Goal: Task Accomplishment & Management: Manage account settings

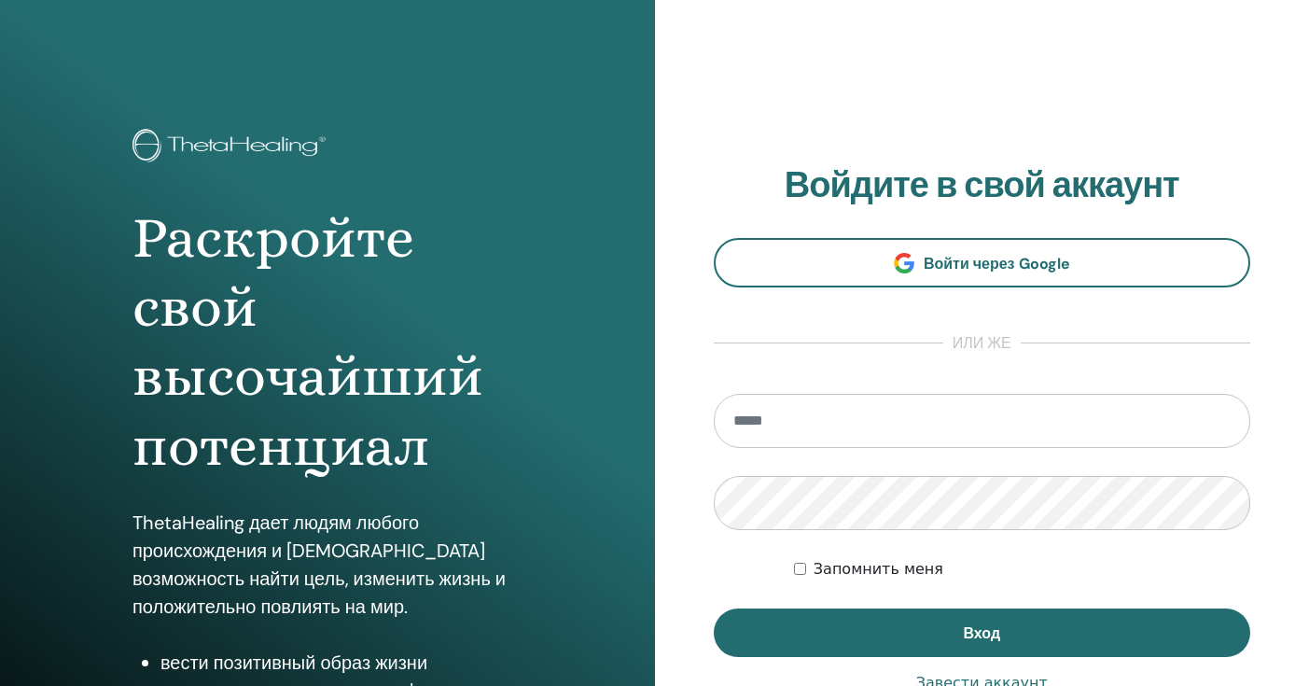
click at [769, 411] on input "email" at bounding box center [982, 421] width 537 height 54
type input "**********"
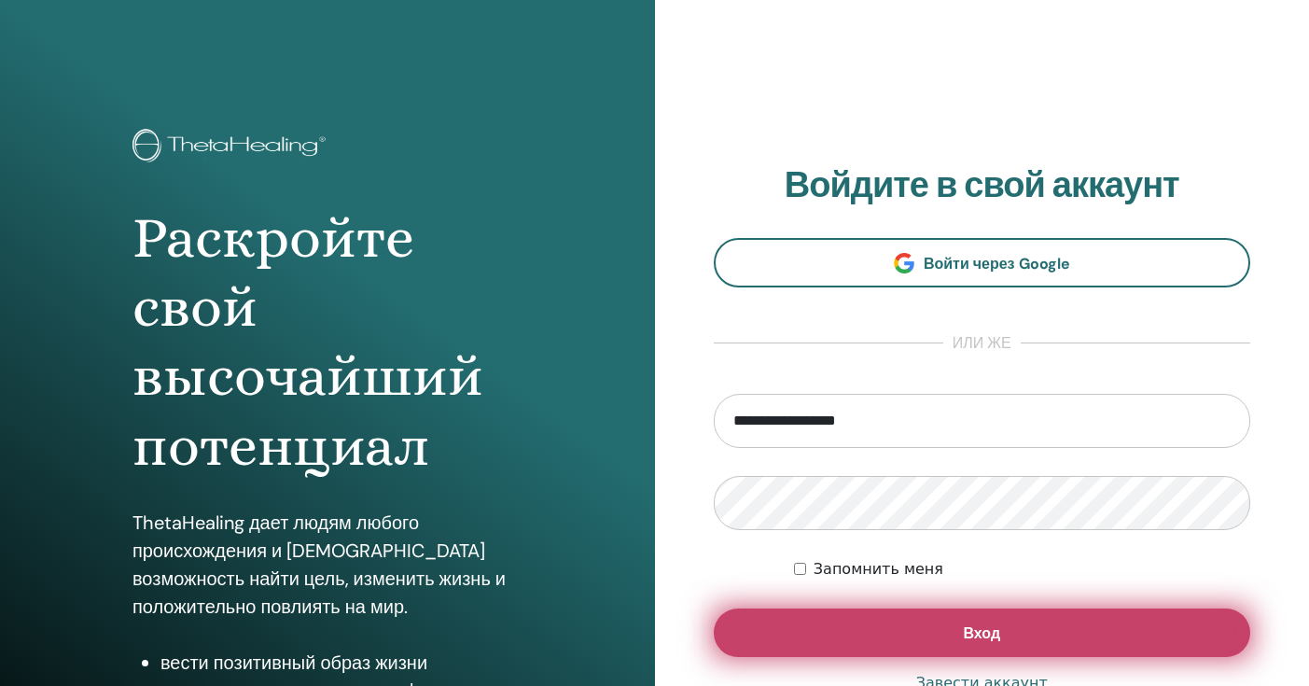
click at [864, 619] on button "Вход" at bounding box center [982, 632] width 537 height 49
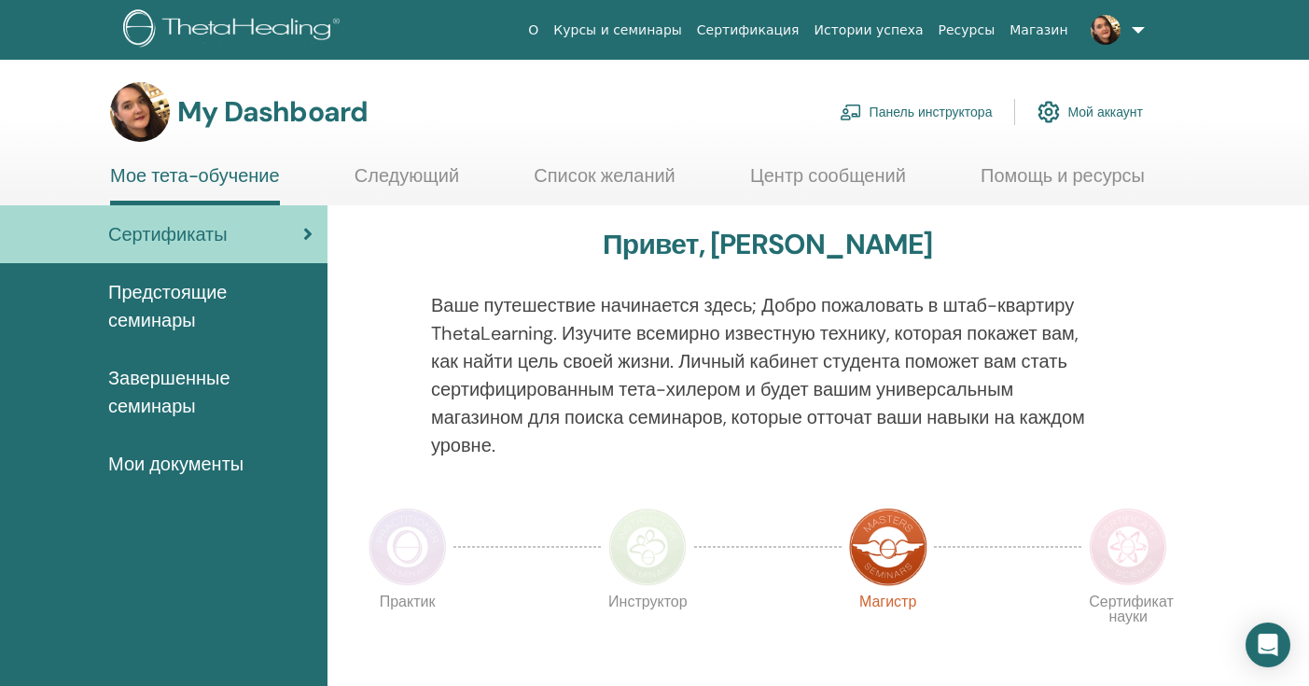
click at [944, 114] on link "Панель инструктора" at bounding box center [916, 111] width 153 height 41
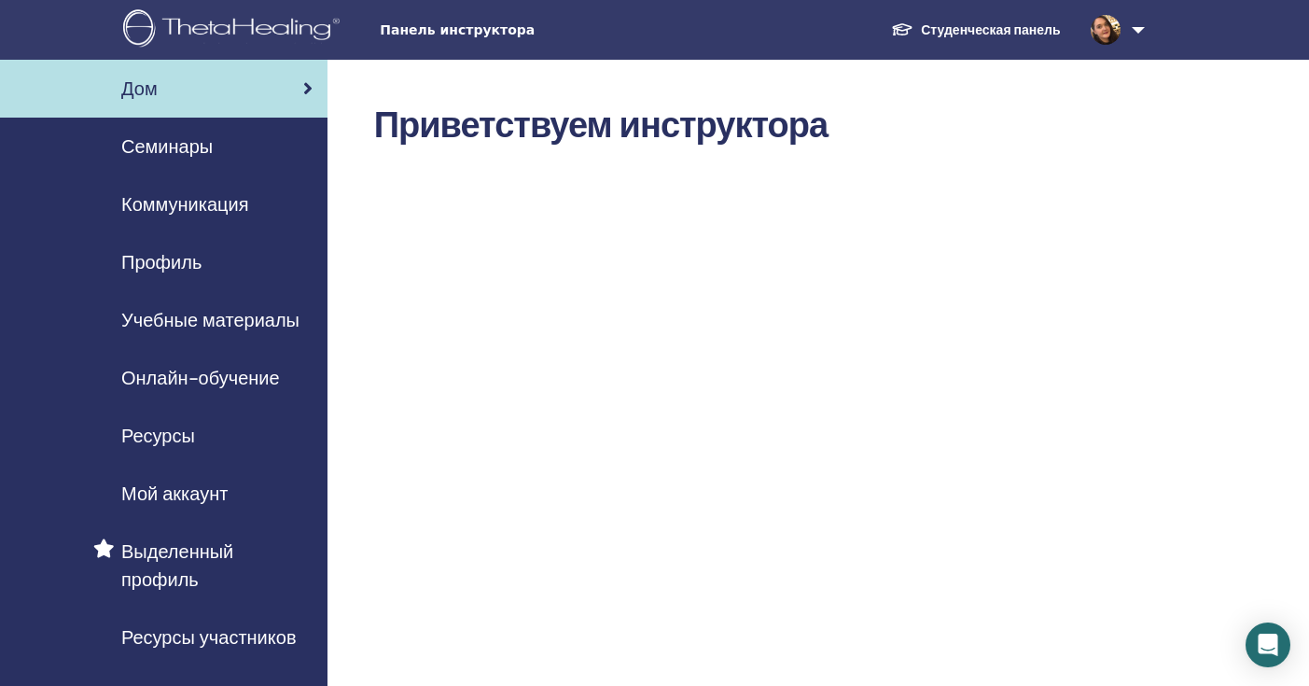
click at [178, 568] on span "Выделенный профиль" at bounding box center [216, 565] width 191 height 56
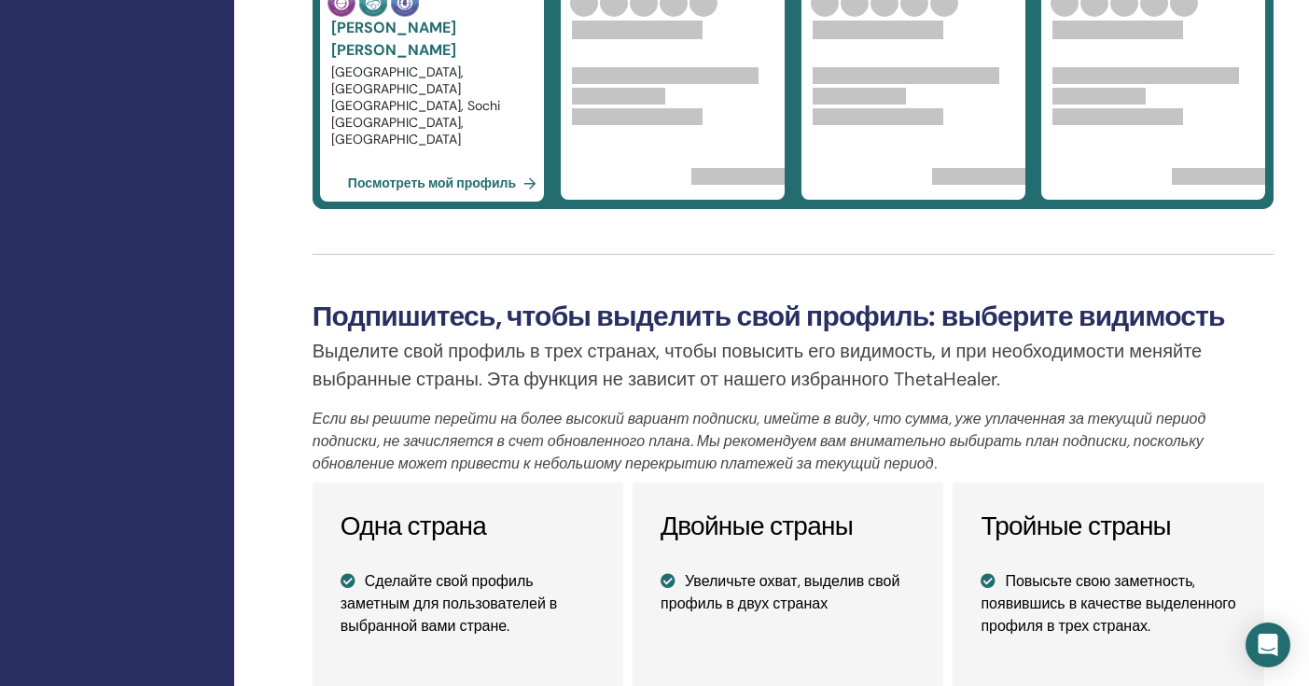
scroll to position [1144, 93]
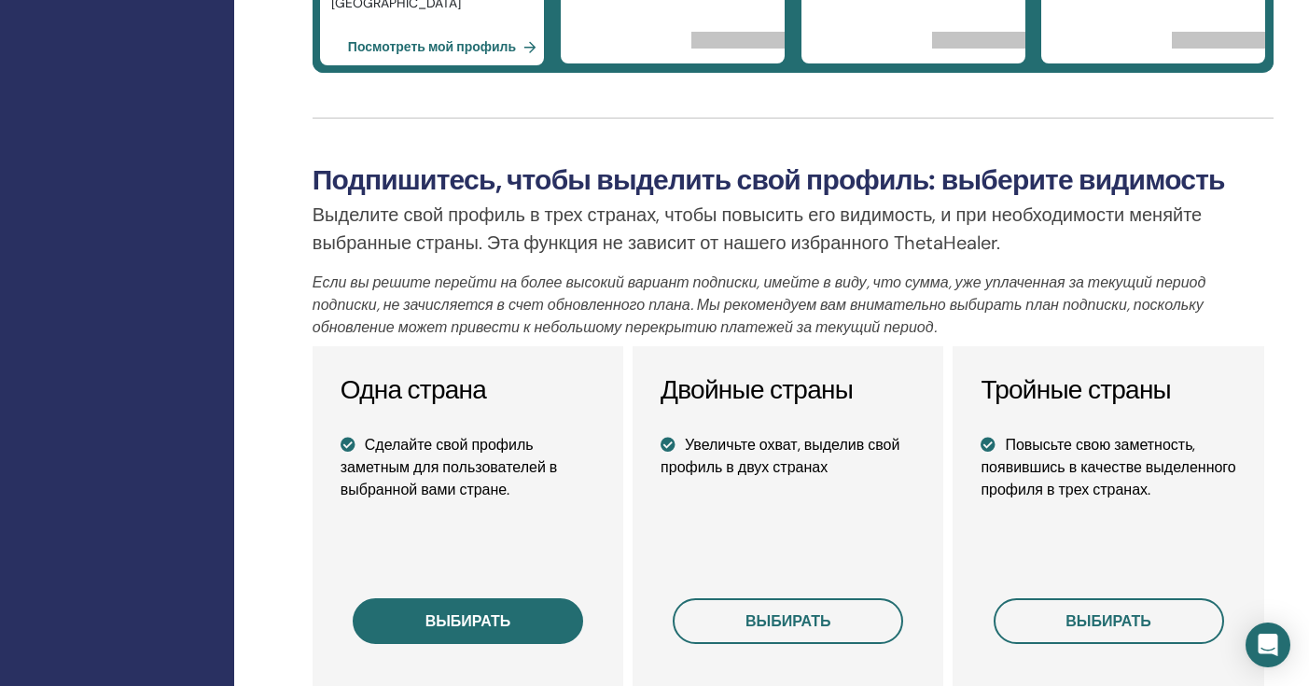
click at [535, 620] on button "выбирать" at bounding box center [468, 621] width 230 height 46
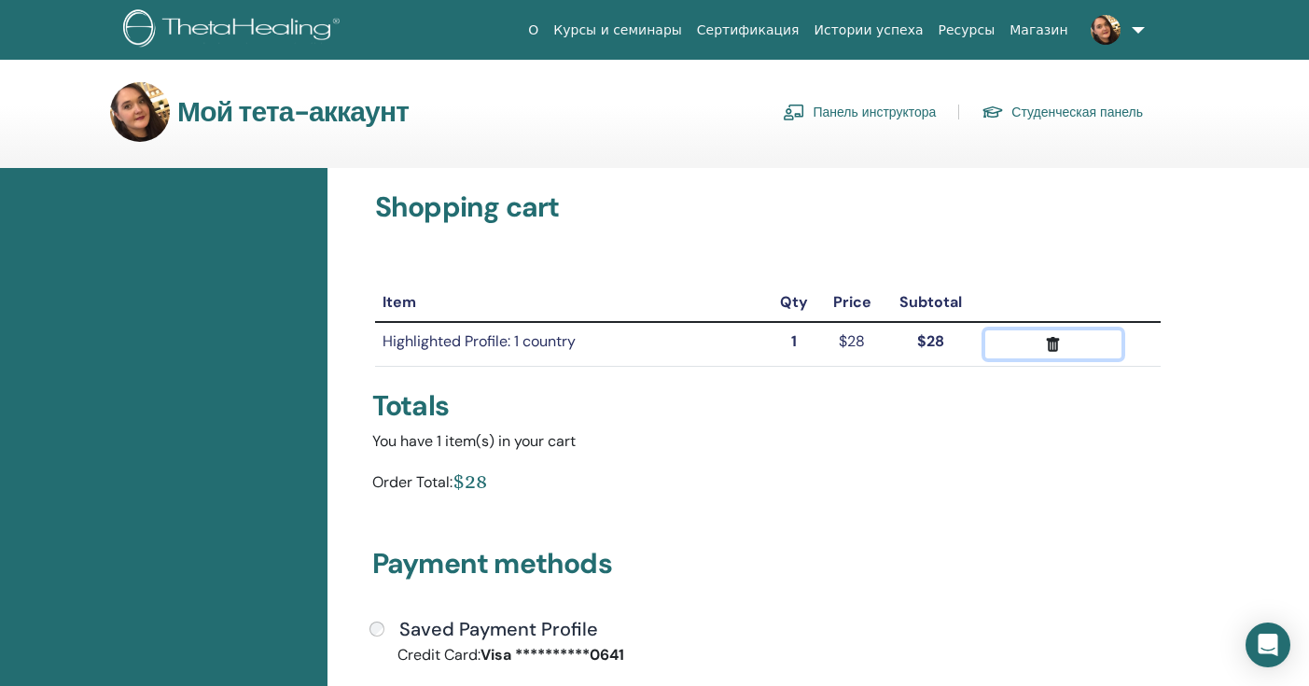
click at [1054, 355] on button "submit" at bounding box center [1053, 344] width 136 height 28
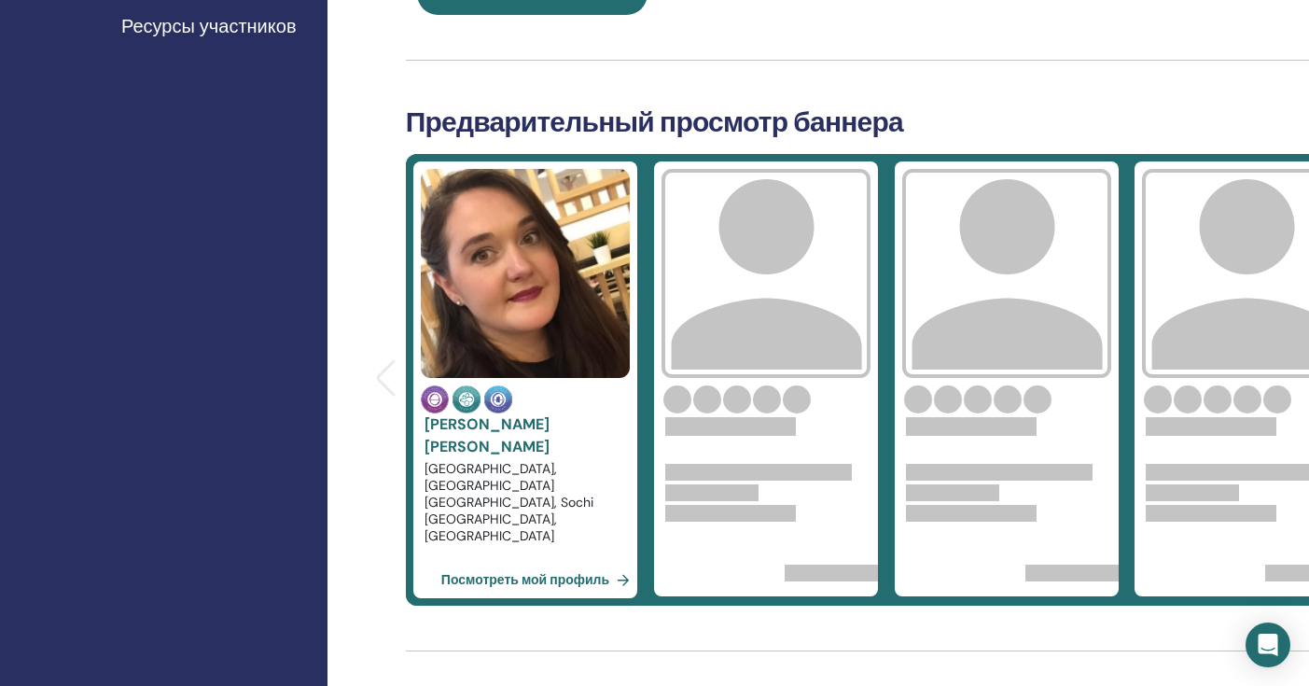
scroll to position [617, 0]
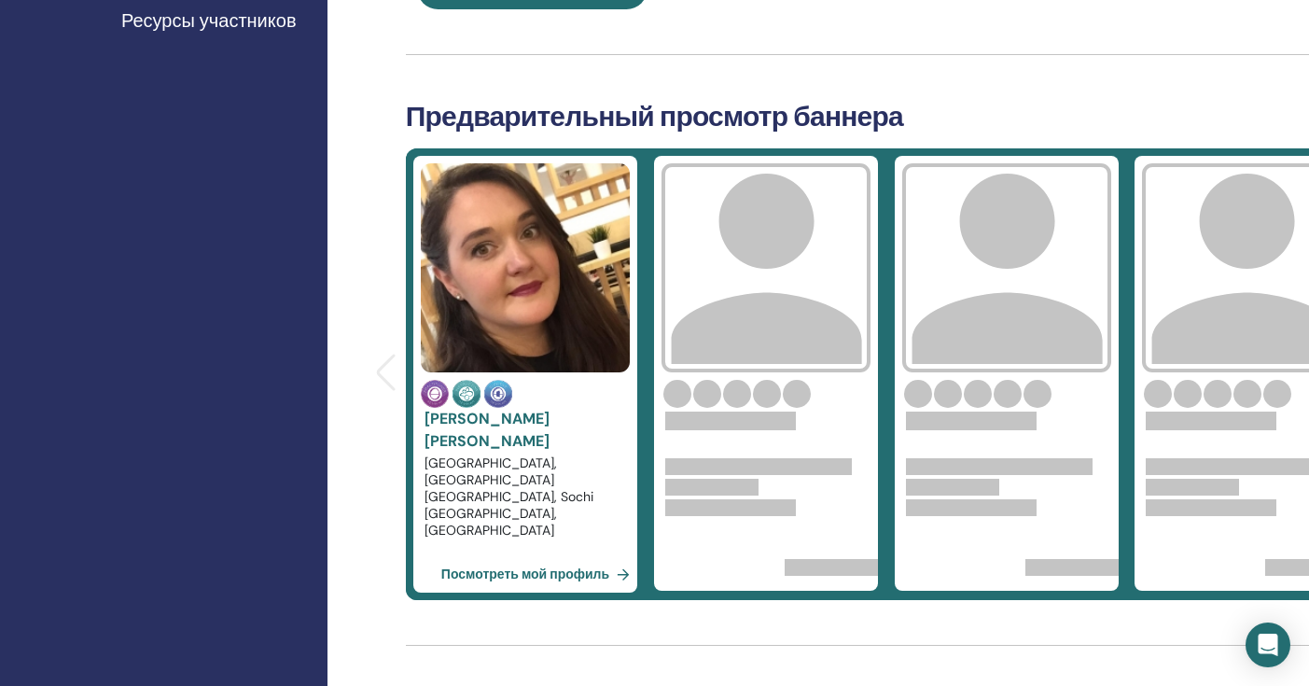
click at [509, 416] on link "Ekaterina Grigoryeva" at bounding box center [487, 430] width 125 height 42
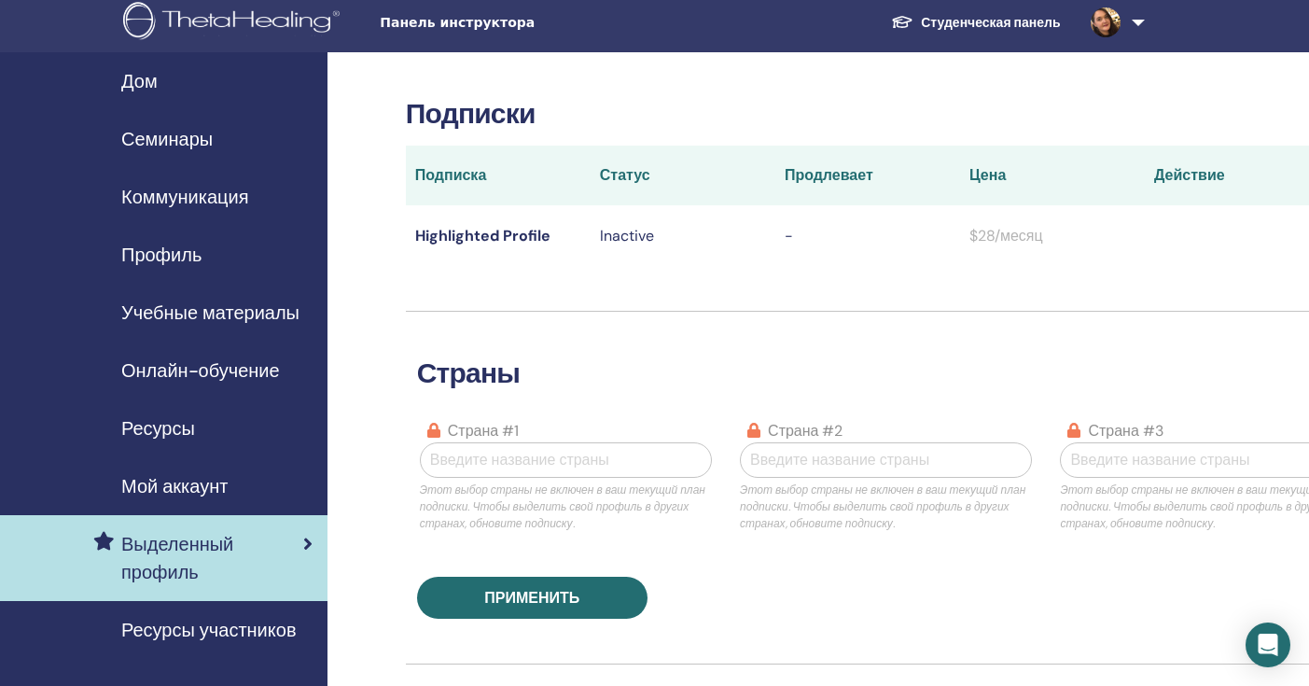
scroll to position [8, 0]
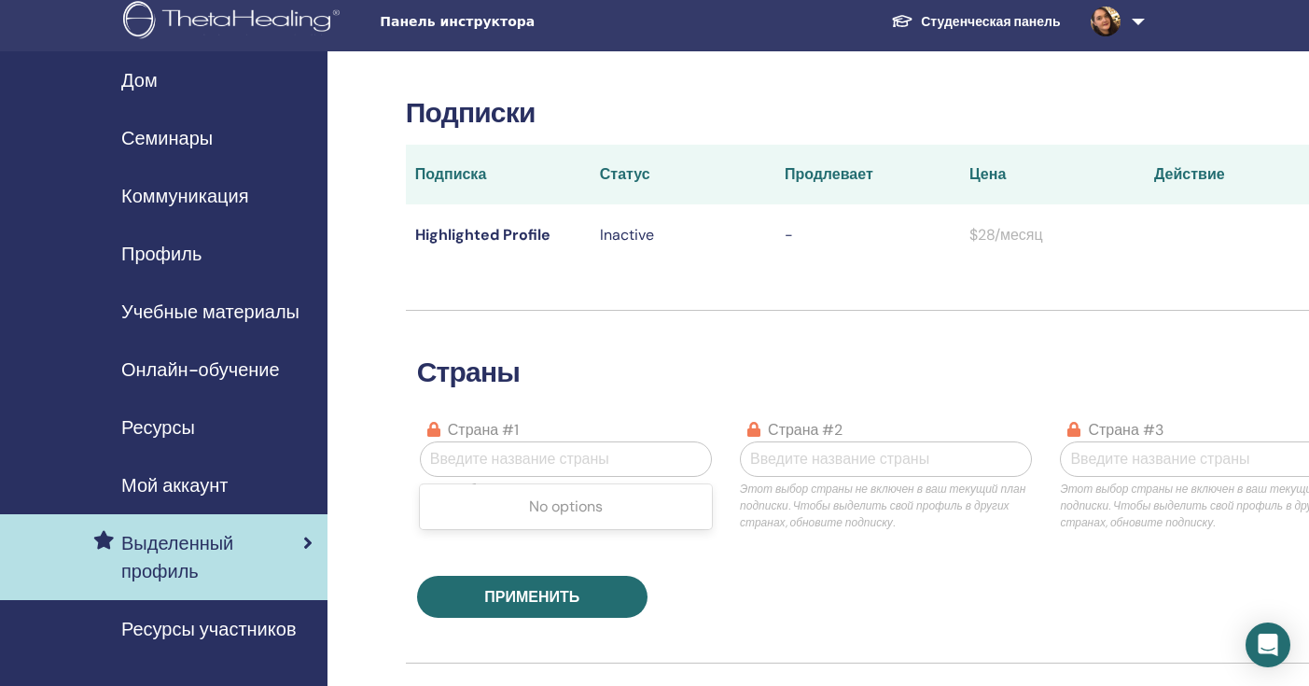
click at [508, 468] on div at bounding box center [566, 459] width 272 height 26
click at [584, 330] on div "страны страна #1 Введите название страны Этот выбор страны не включен в ваш тек…" at bounding box center [886, 464] width 961 height 307
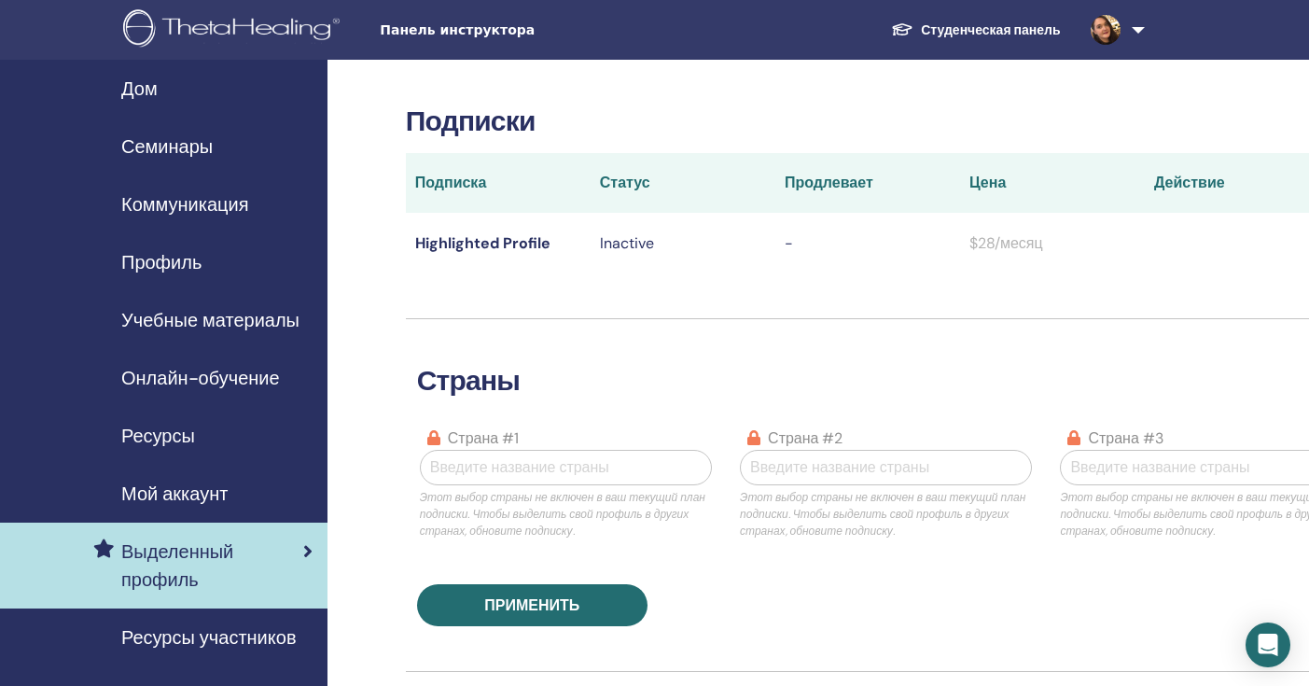
click at [483, 243] on td "Highlighted Profile" at bounding box center [498, 243] width 185 height 61
click at [475, 243] on td "Highlighted Profile" at bounding box center [498, 243] width 185 height 61
click at [196, 496] on span "Мой аккаунт" at bounding box center [174, 494] width 106 height 28
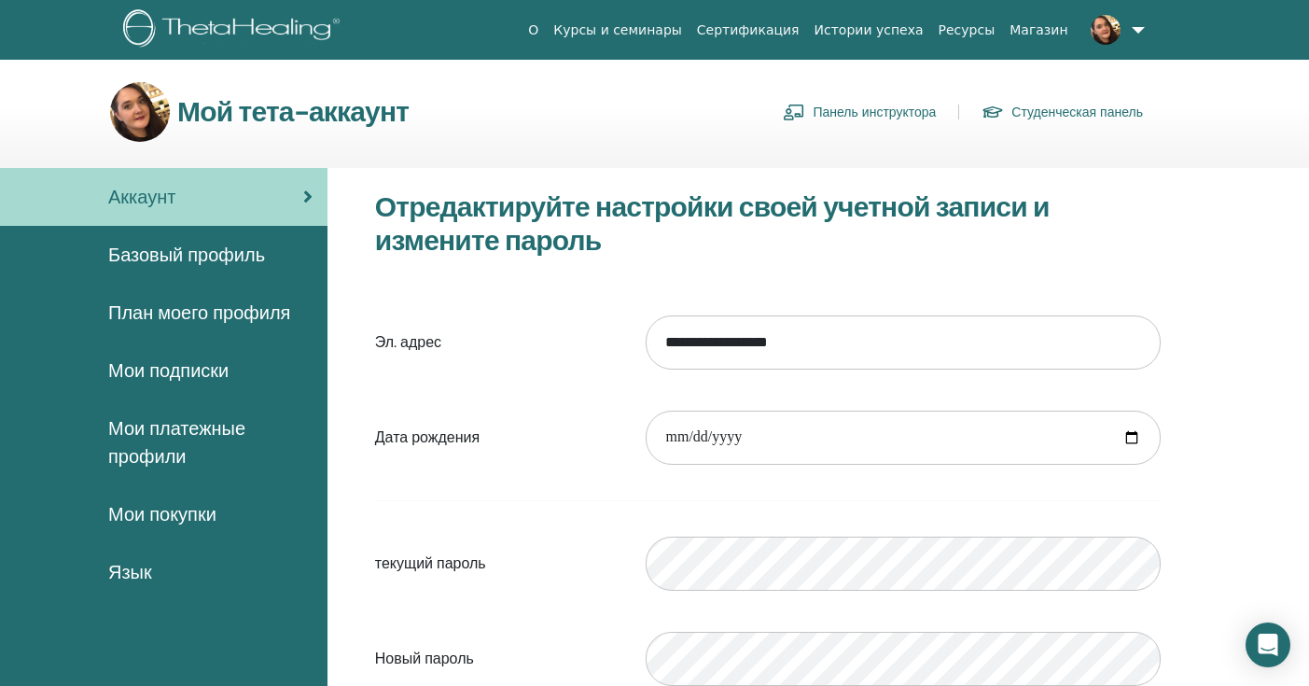
click at [198, 304] on span "План моего профиля" at bounding box center [199, 313] width 182 height 28
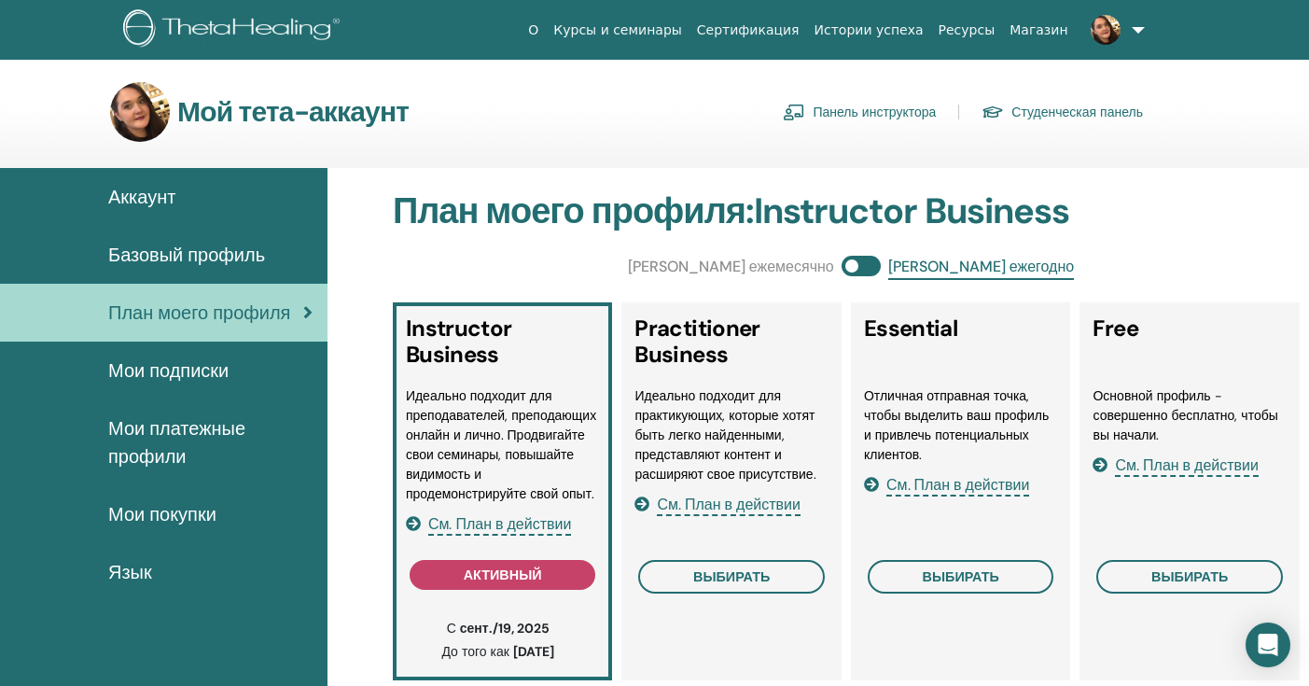
click at [195, 256] on span "Базовый профиль" at bounding box center [186, 255] width 157 height 28
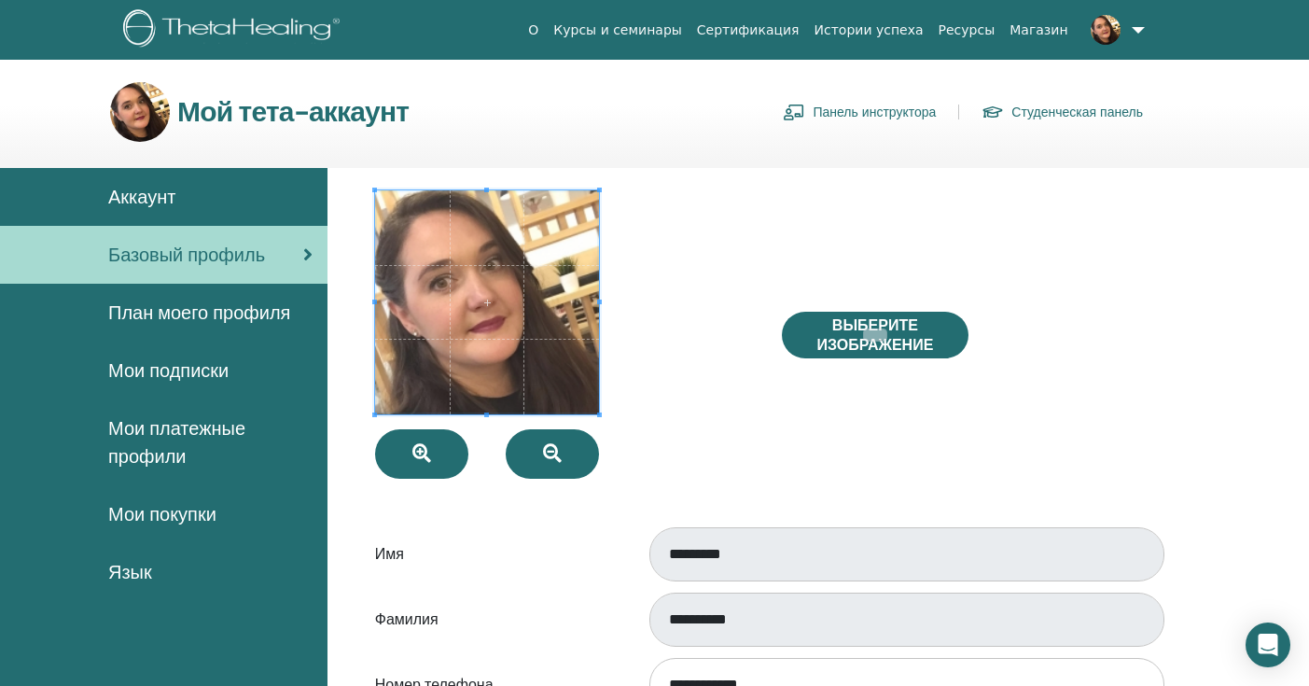
click at [164, 188] on span "Аккаунт" at bounding box center [141, 197] width 67 height 28
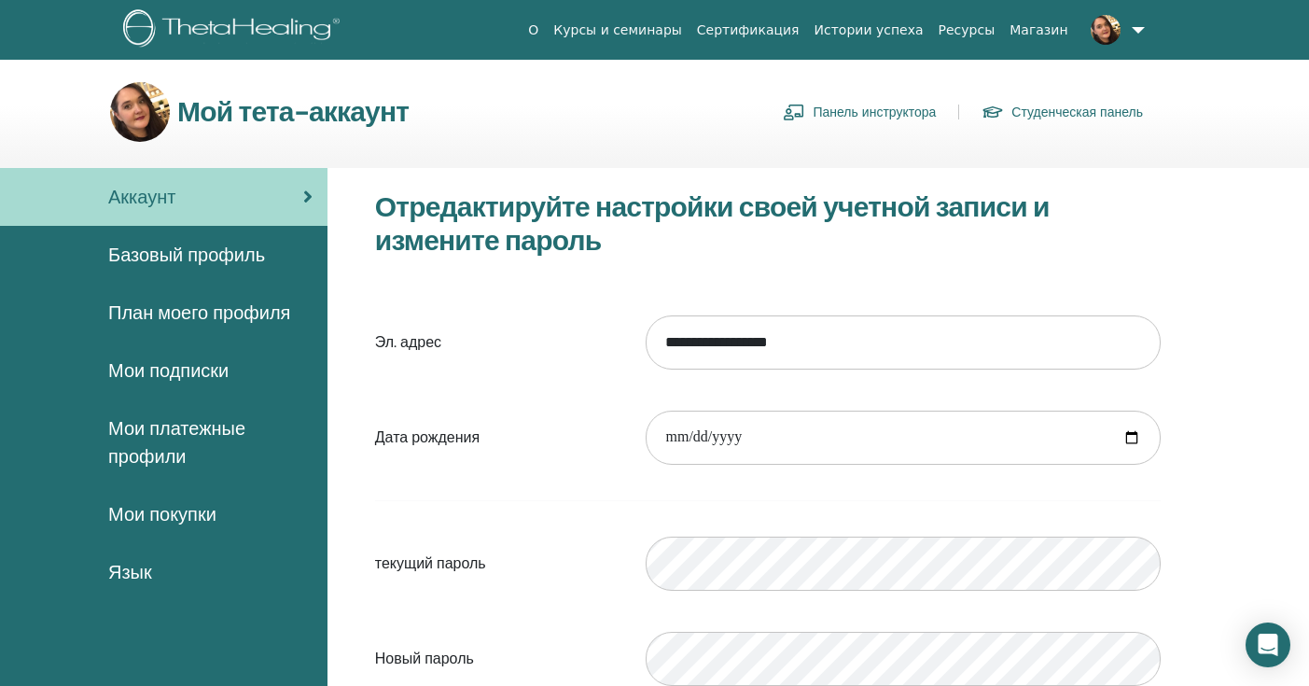
click at [1108, 29] on img at bounding box center [1106, 30] width 30 height 30
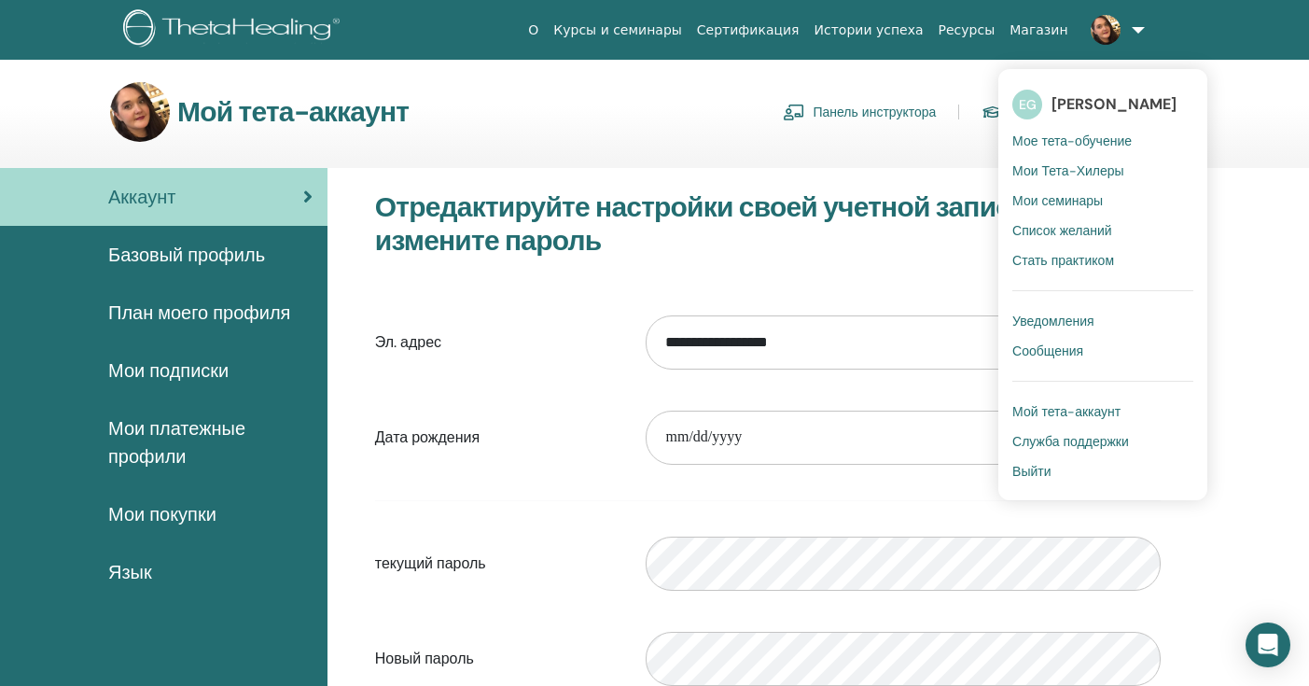
click at [1079, 416] on span "Мой тета-аккаунт" at bounding box center [1066, 411] width 108 height 17
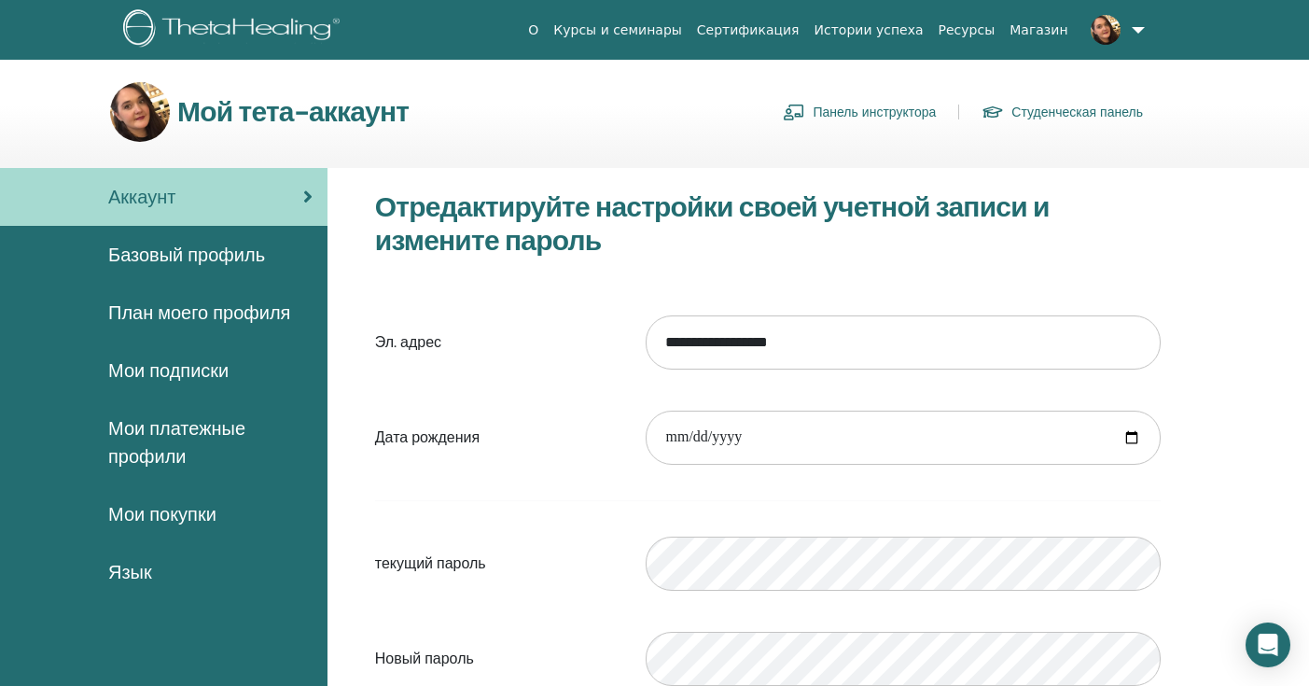
scroll to position [10, 0]
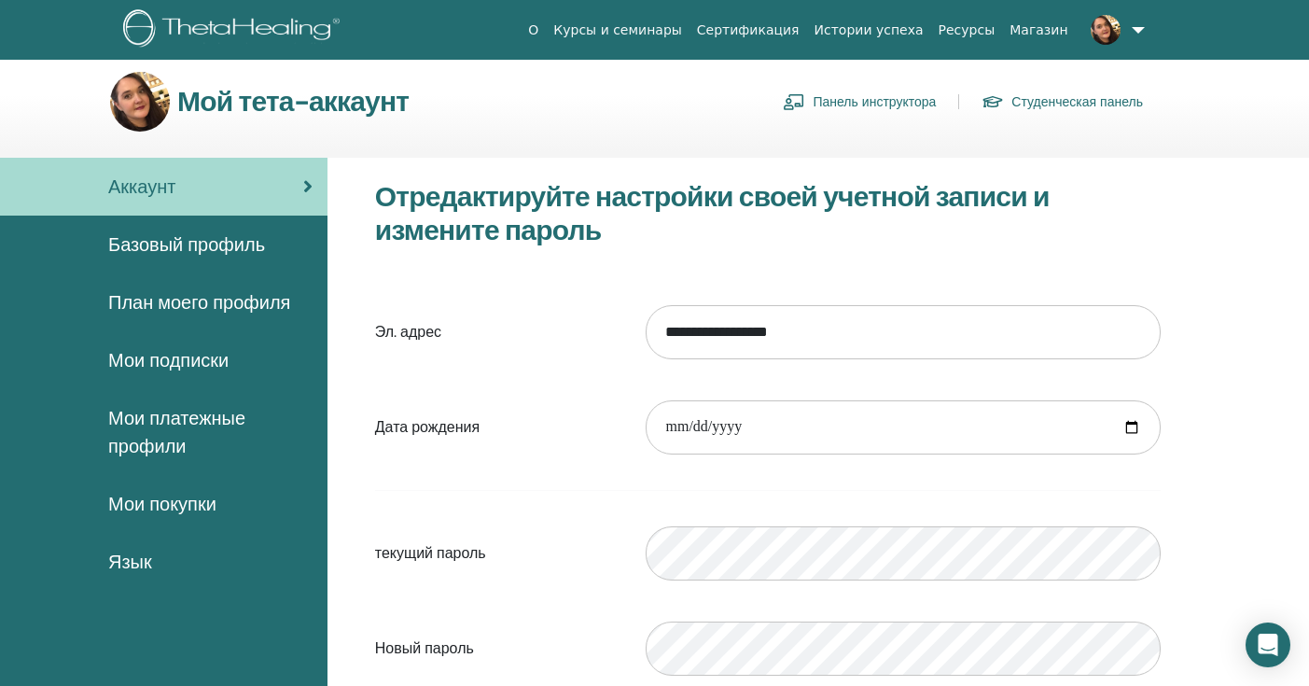
click at [220, 253] on span "Базовый профиль" at bounding box center [186, 244] width 157 height 28
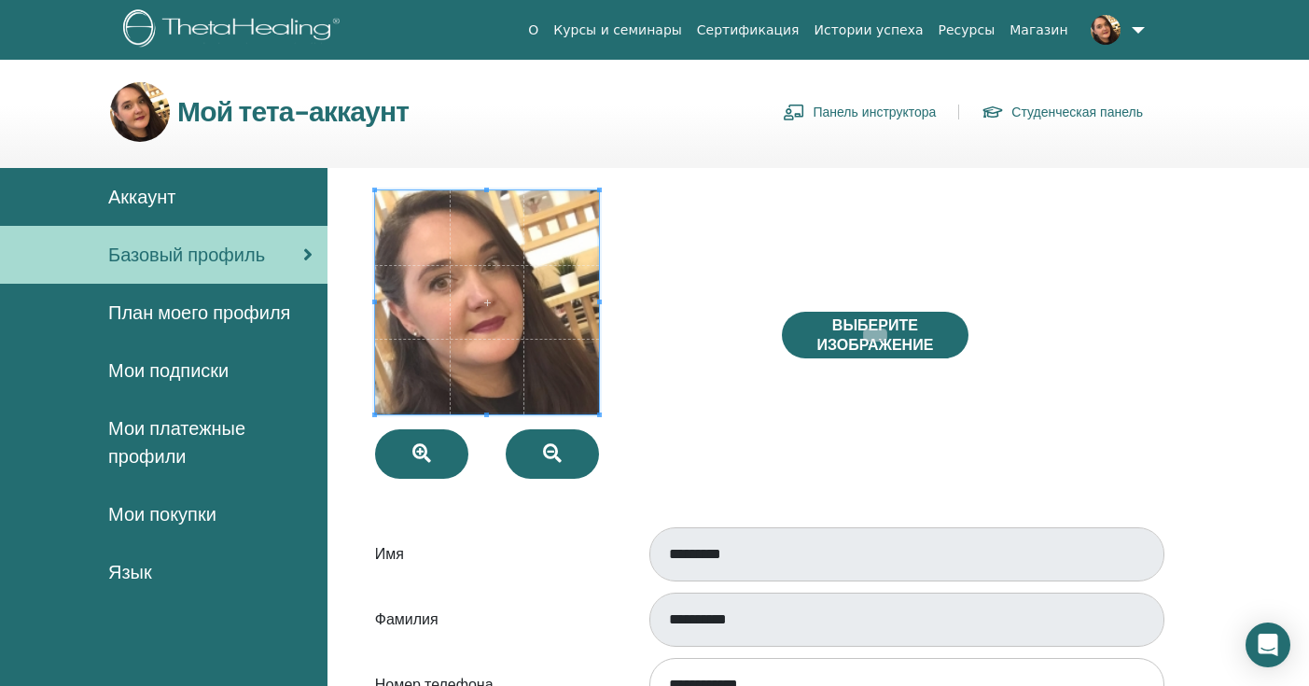
click at [236, 316] on span "План моего профиля" at bounding box center [199, 313] width 182 height 28
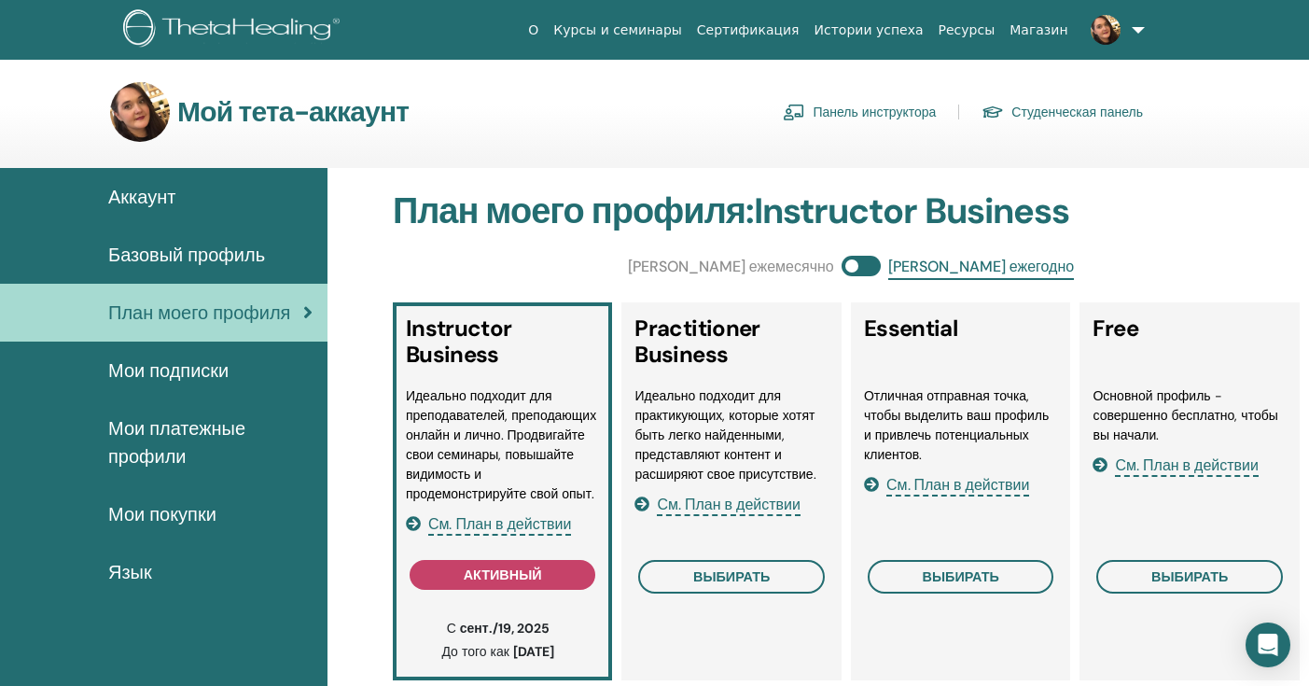
click at [179, 377] on span "Мои подписки" at bounding box center [168, 370] width 120 height 28
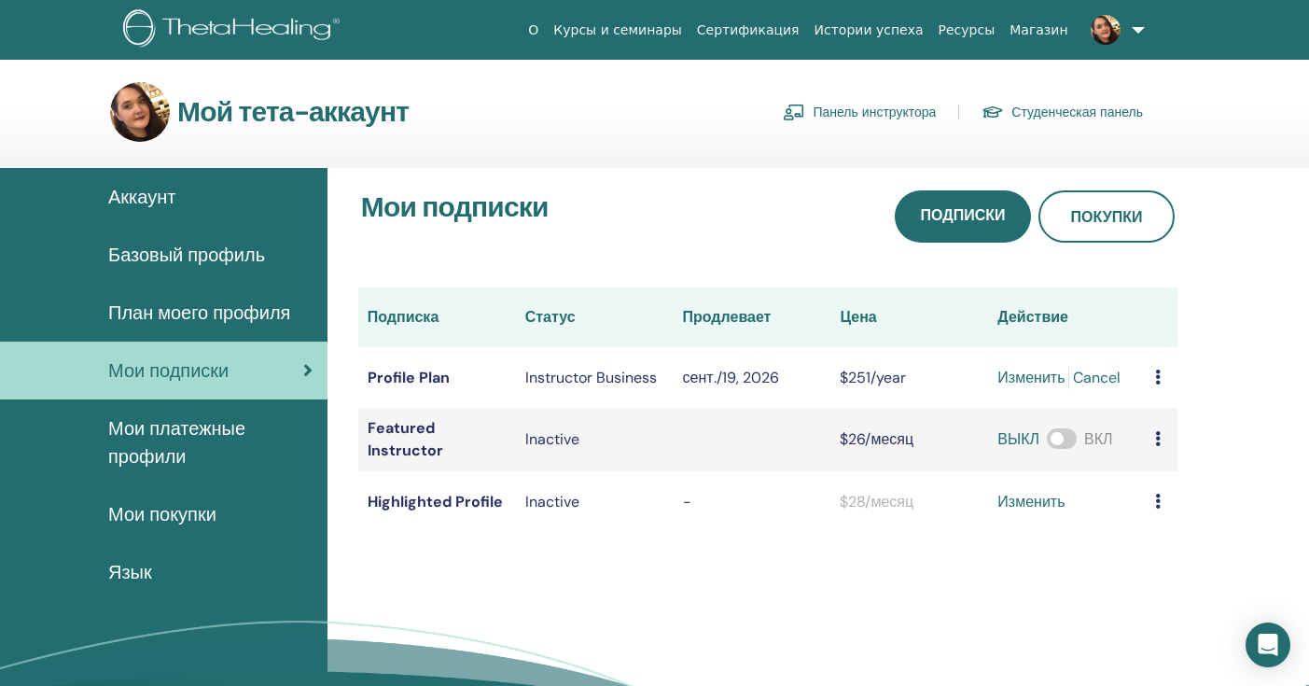
click at [170, 443] on span "Мои платежные профили" at bounding box center [210, 442] width 204 height 56
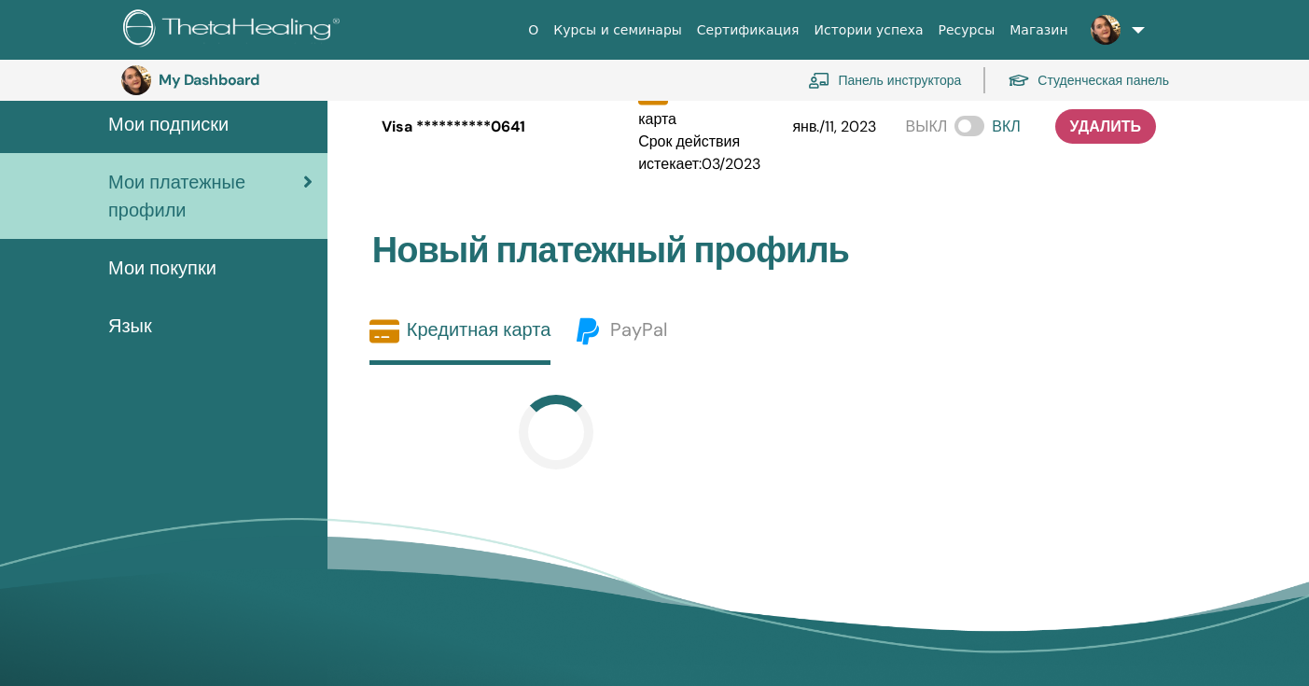
scroll to position [301, 0]
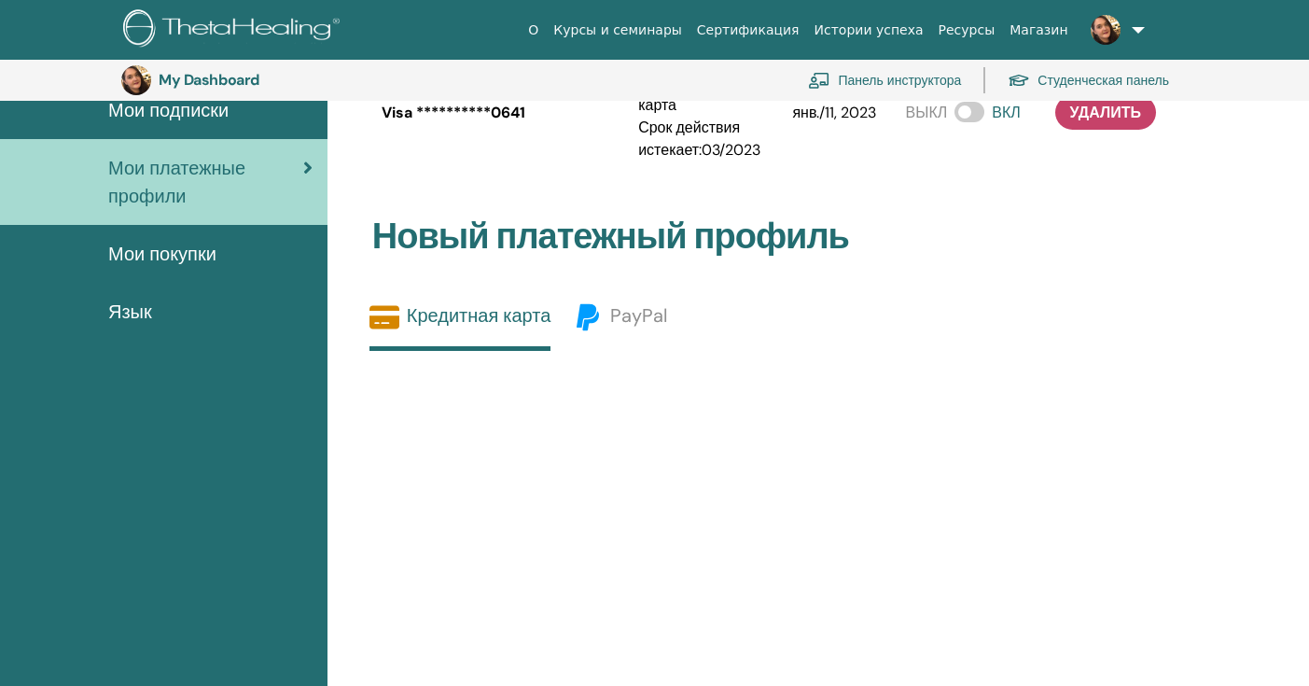
click at [154, 256] on span "Мои покупки" at bounding box center [162, 254] width 108 height 28
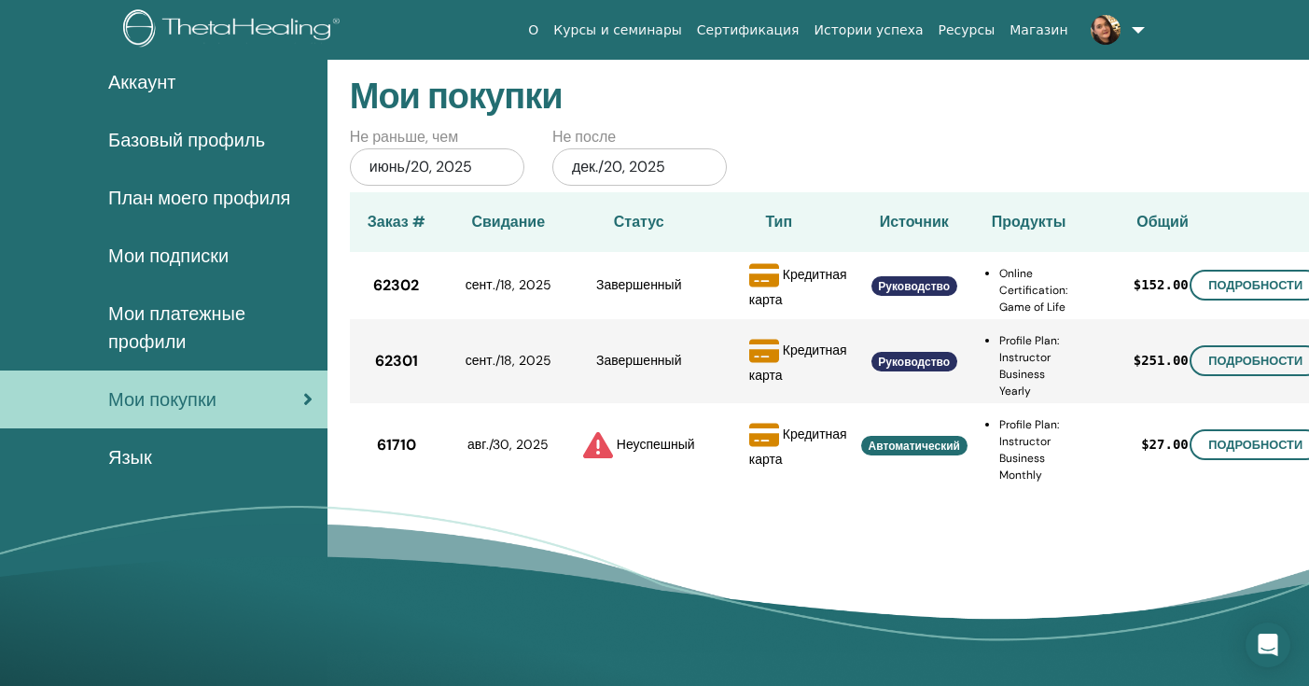
scroll to position [117, 0]
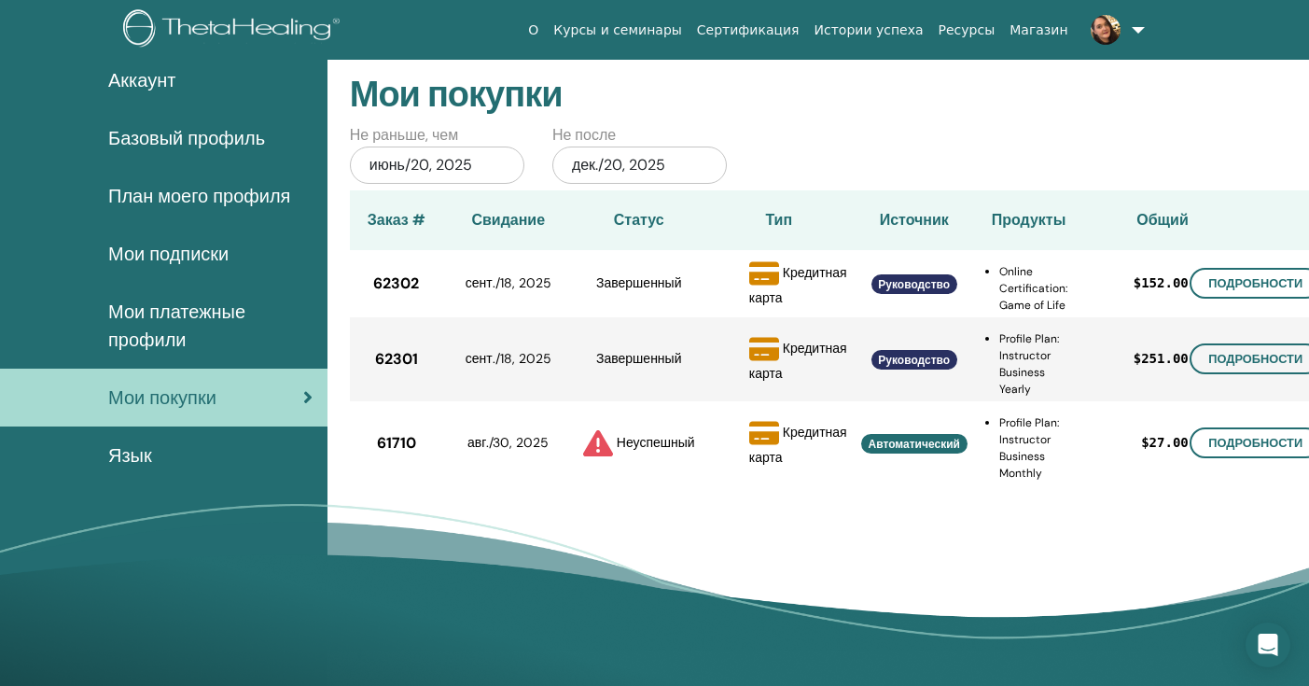
click at [109, 458] on span "Язык" at bounding box center [130, 455] width 44 height 28
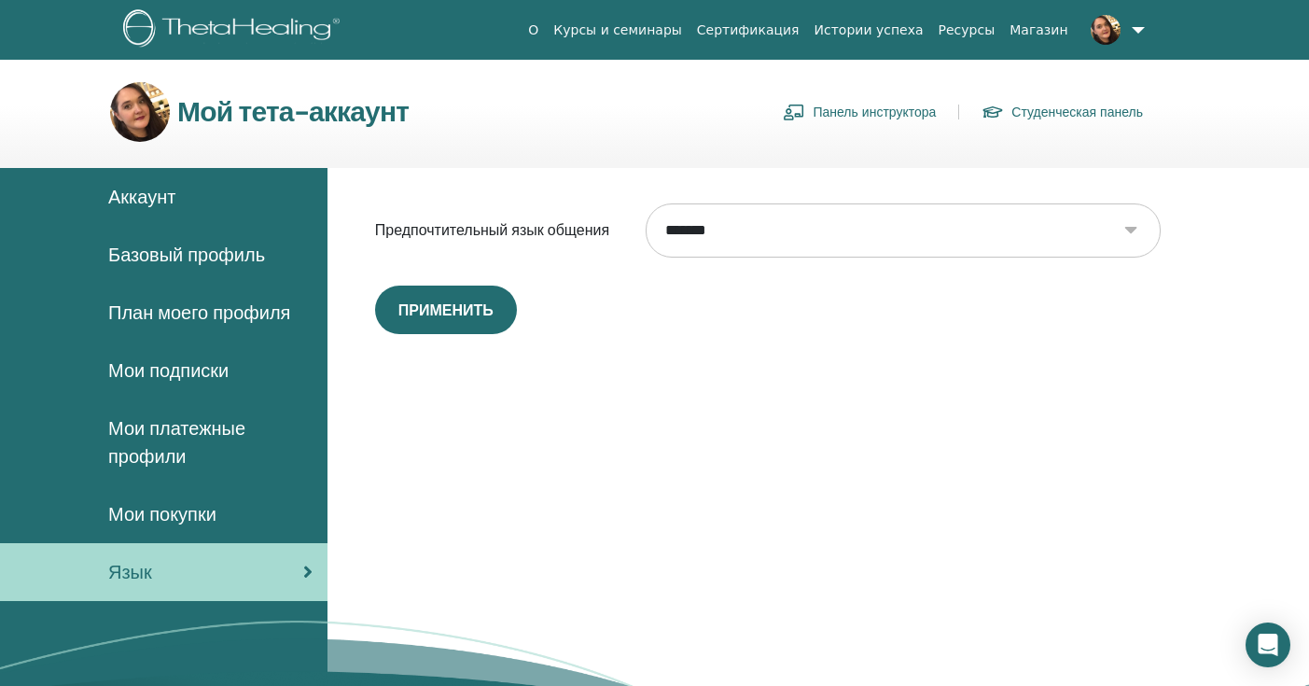
click at [1121, 27] on span at bounding box center [1105, 28] width 45 height 15
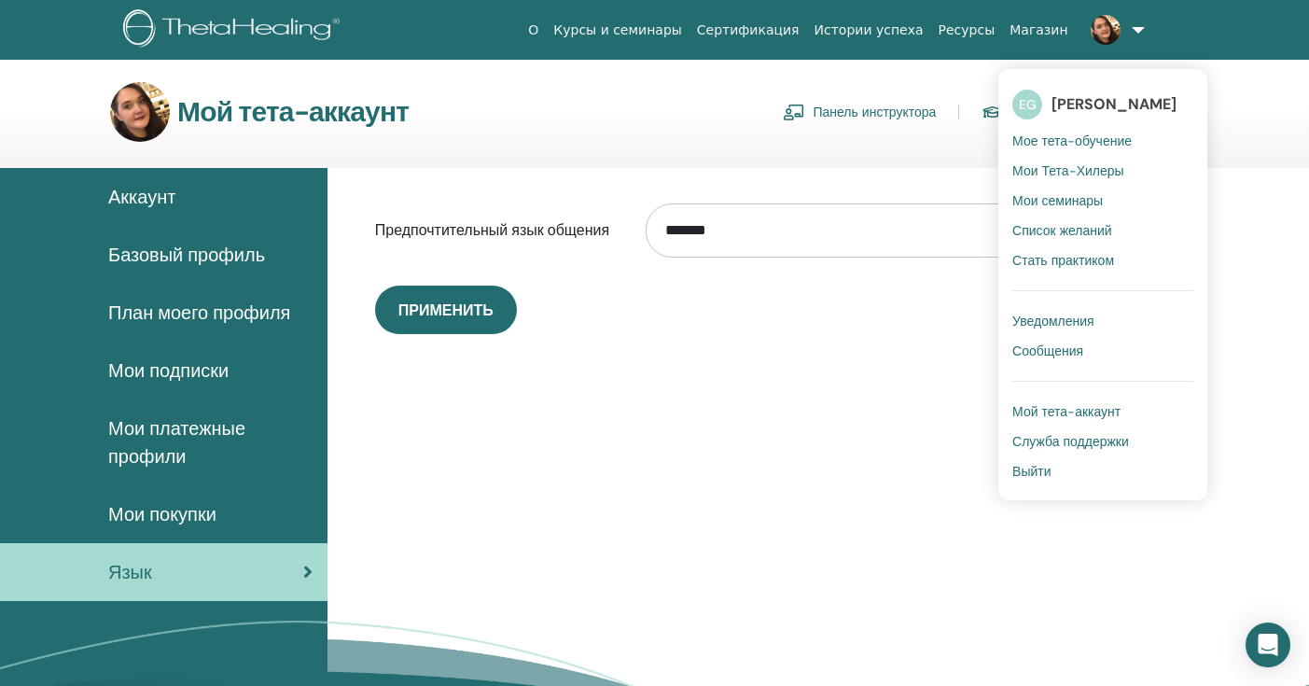
click at [1103, 140] on span "Мое тета-обучение" at bounding box center [1071, 140] width 119 height 17
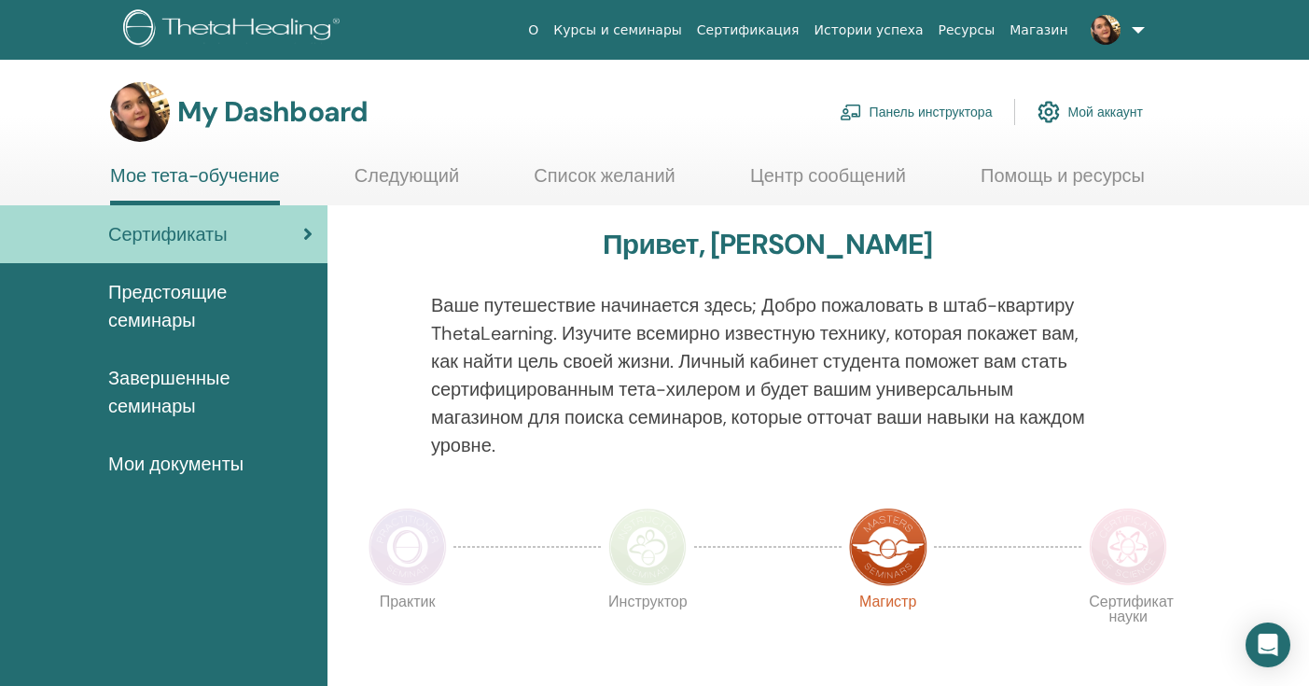
click at [1088, 111] on link "Мой аккаунт" at bounding box center [1090, 111] width 105 height 41
click at [175, 461] on span "Мои документы" at bounding box center [175, 464] width 135 height 28
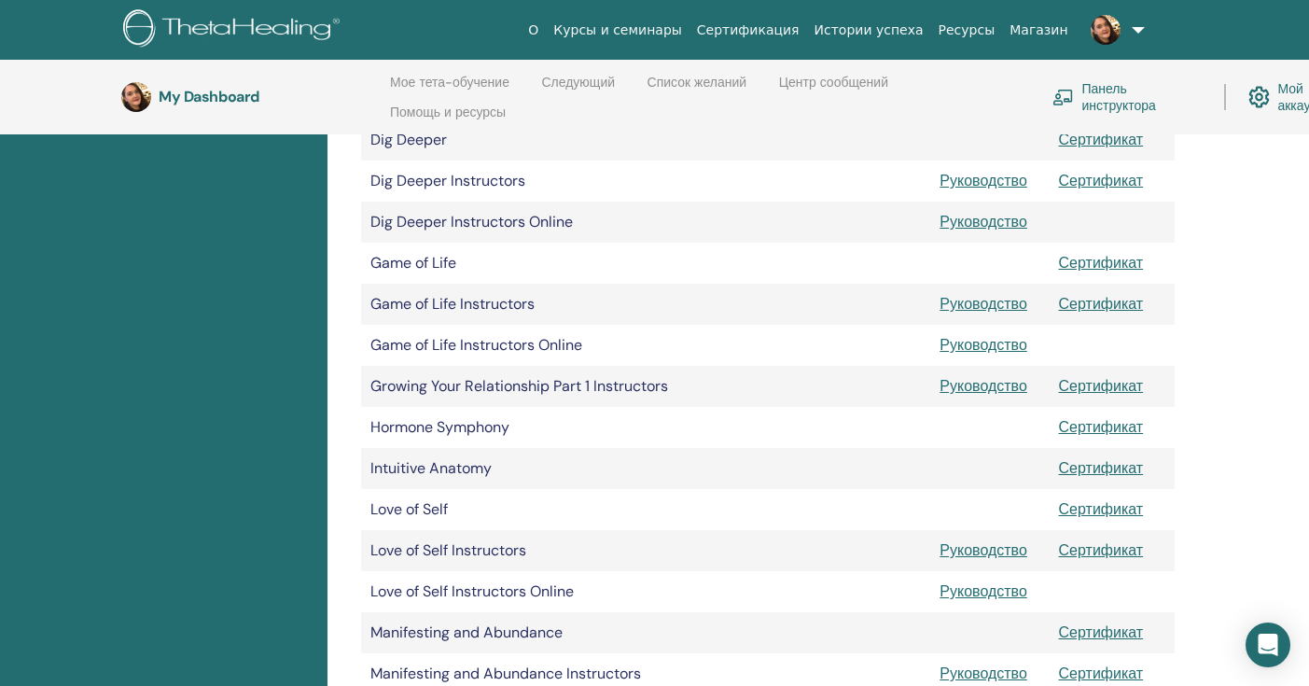
scroll to position [732, 0]
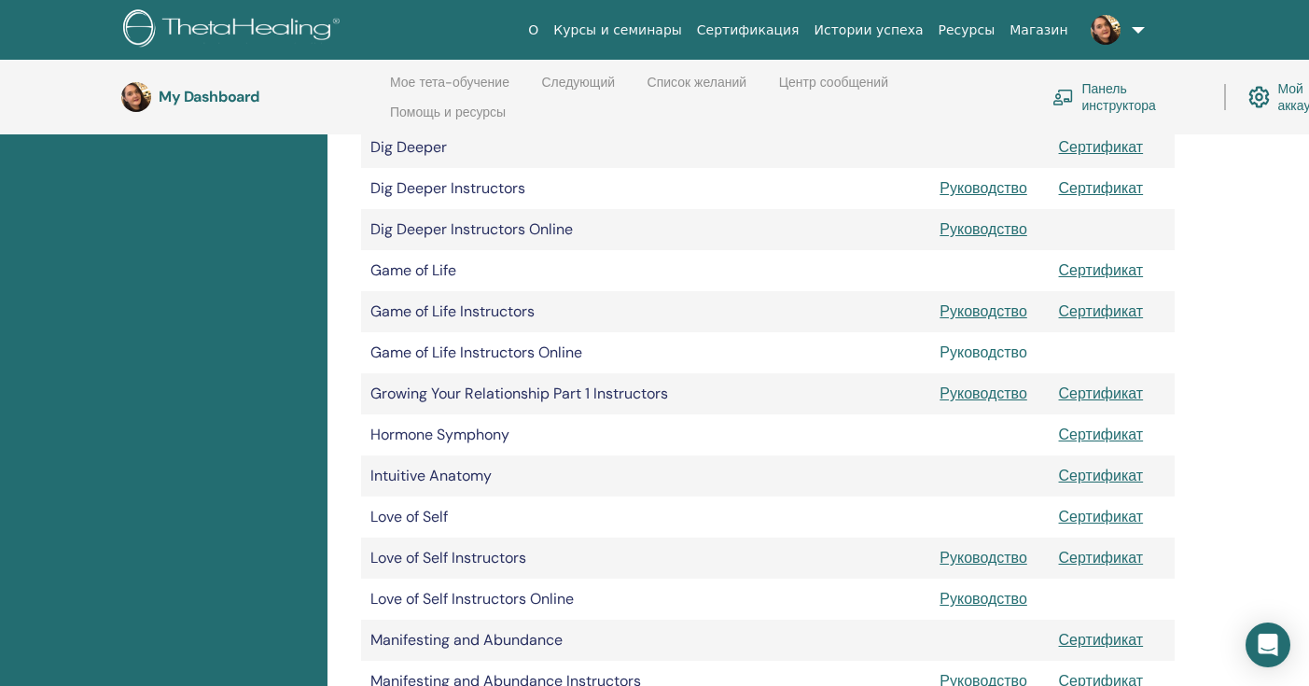
click at [985, 352] on link "Руководство" at bounding box center [984, 352] width 88 height 20
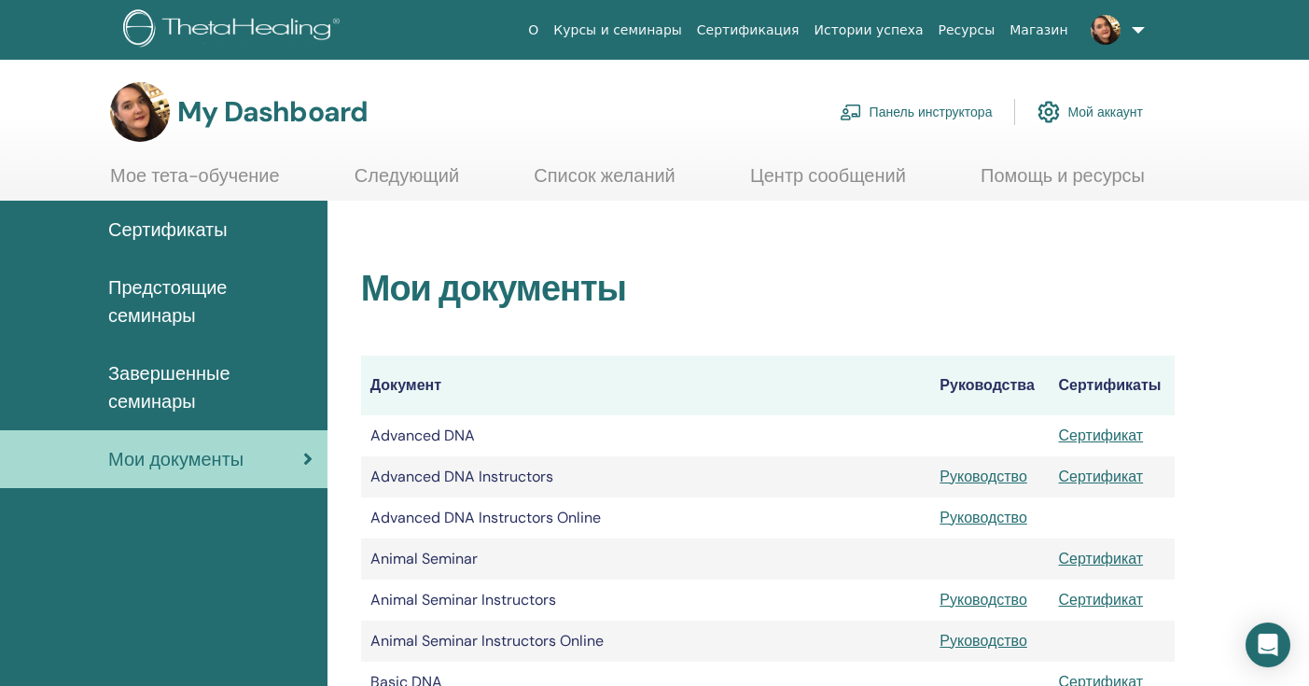
click at [1104, 41] on img at bounding box center [1106, 30] width 30 height 30
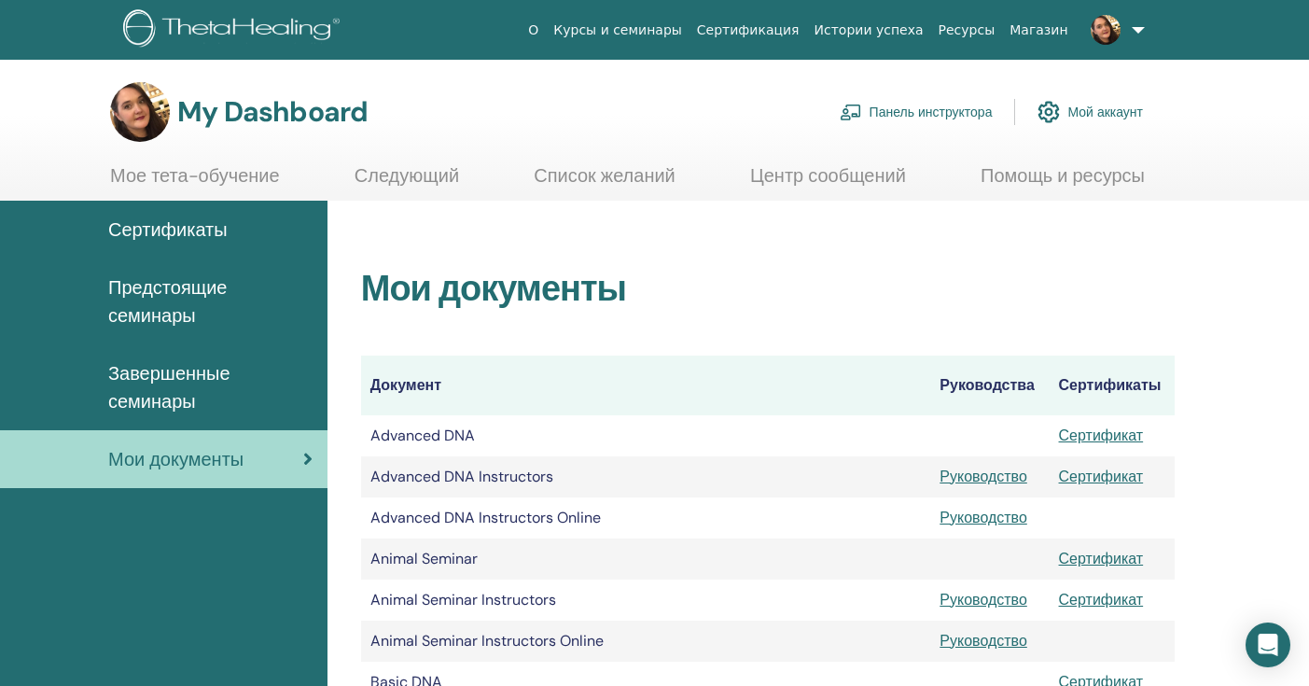
click at [940, 112] on link "Панель инструктора" at bounding box center [916, 111] width 153 height 41
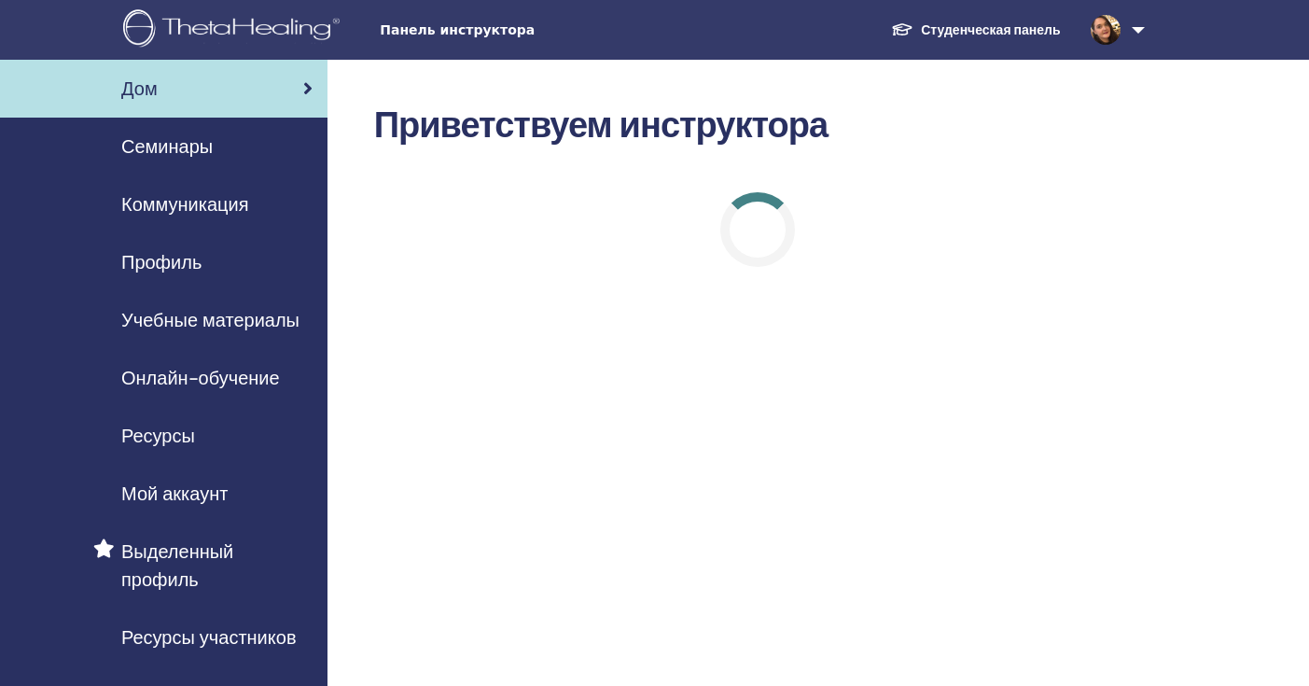
click at [182, 259] on span "Профиль" at bounding box center [161, 262] width 80 height 28
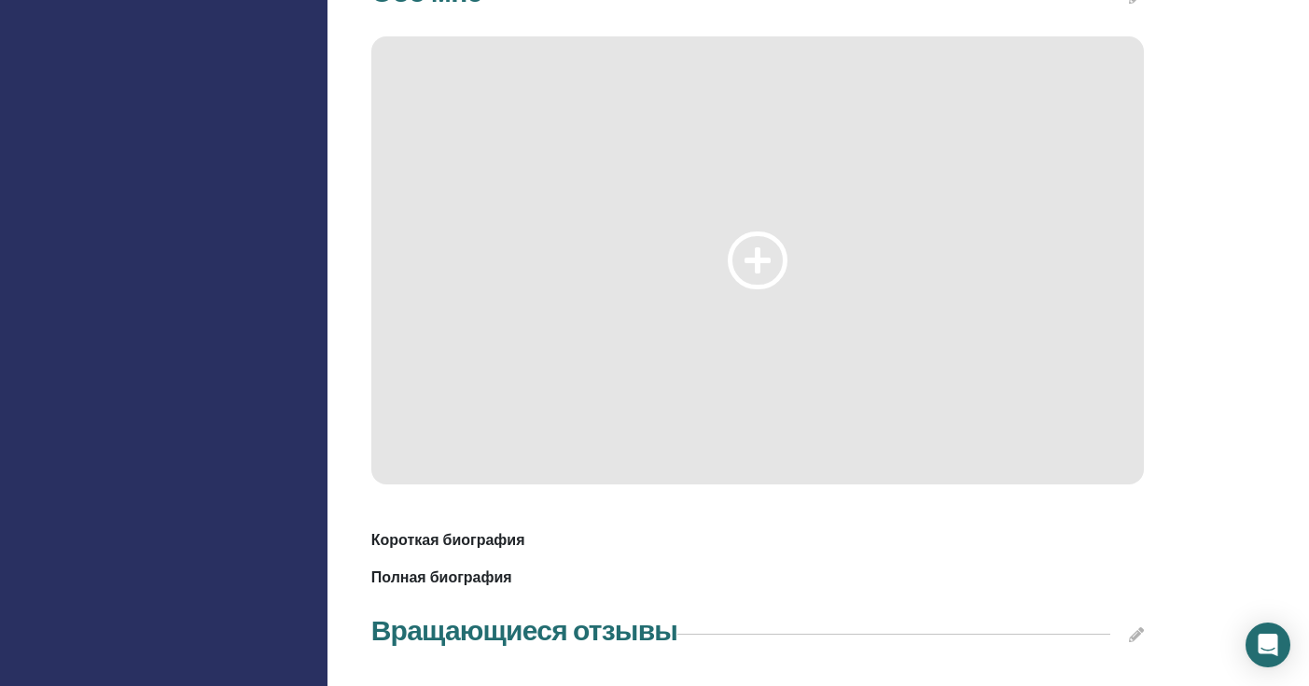
scroll to position [1997, 0]
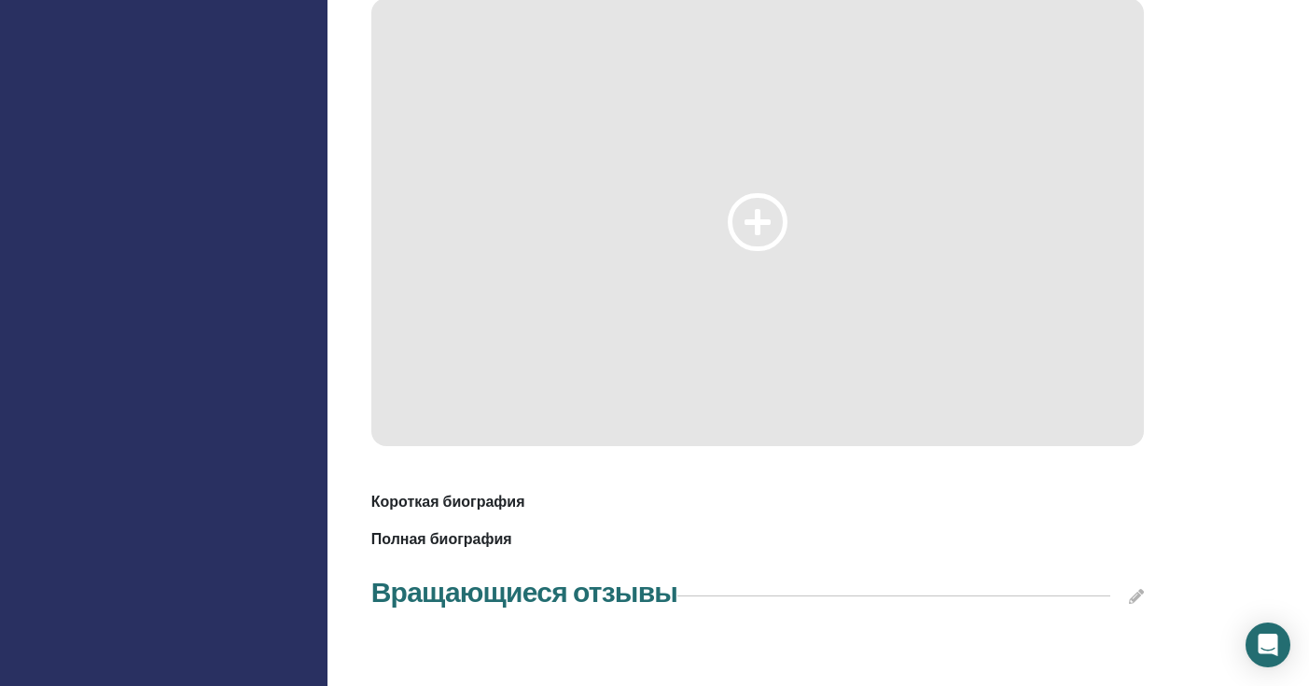
click at [737, 225] on icon at bounding box center [758, 221] width 60 height 57
click at [753, 220] on icon at bounding box center [758, 221] width 60 height 57
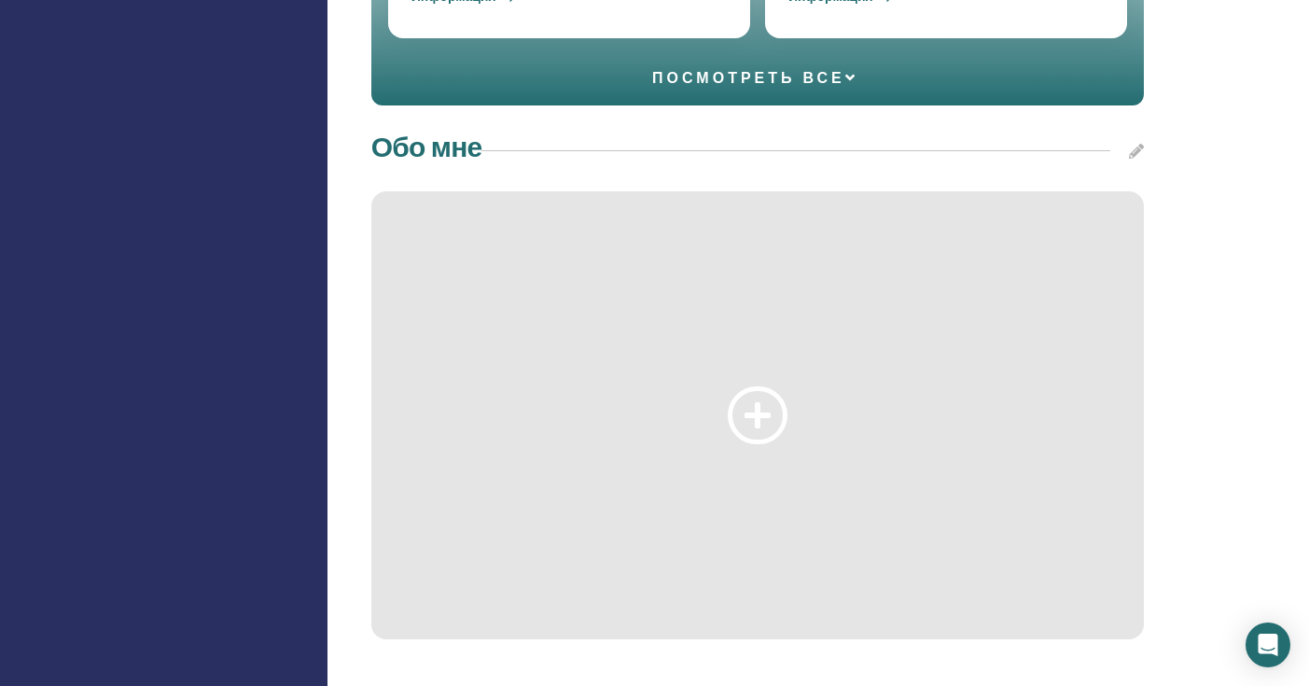
scroll to position [1743, 0]
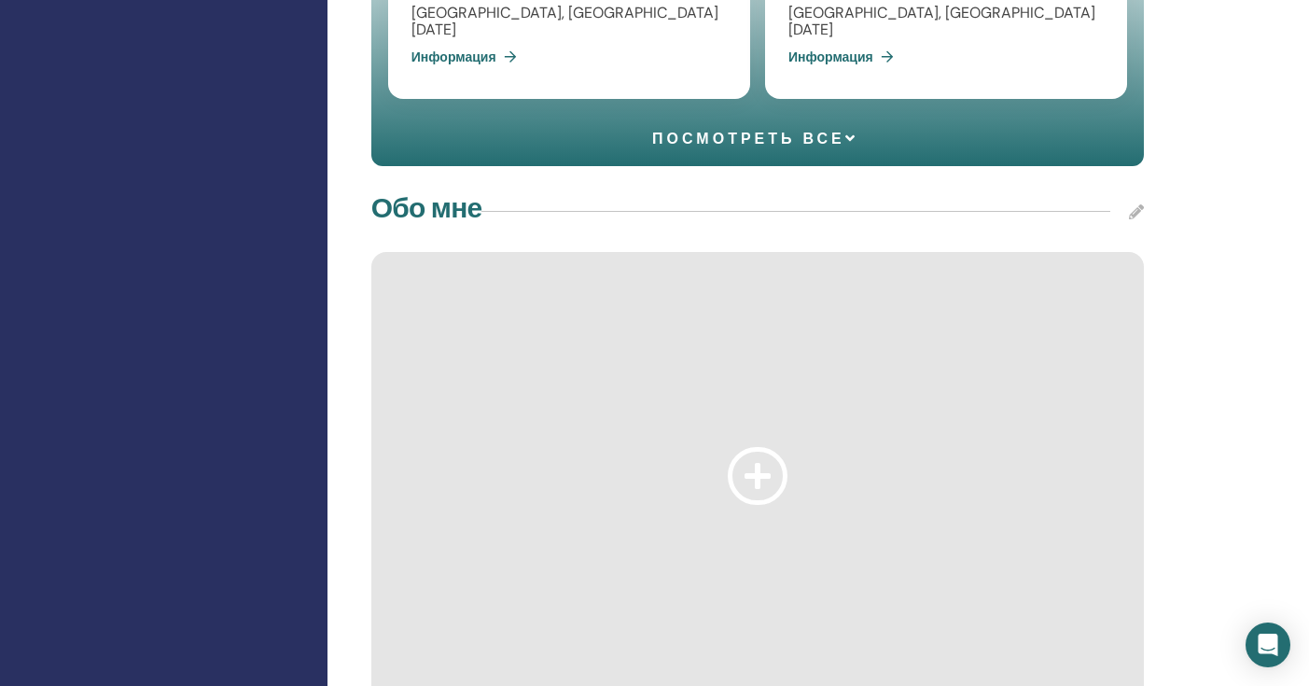
click at [1138, 206] on icon at bounding box center [1136, 211] width 15 height 15
click at [741, 508] on div at bounding box center [757, 476] width 773 height 448
click at [746, 492] on icon at bounding box center [758, 475] width 60 height 57
click at [746, 489] on icon at bounding box center [758, 475] width 60 height 57
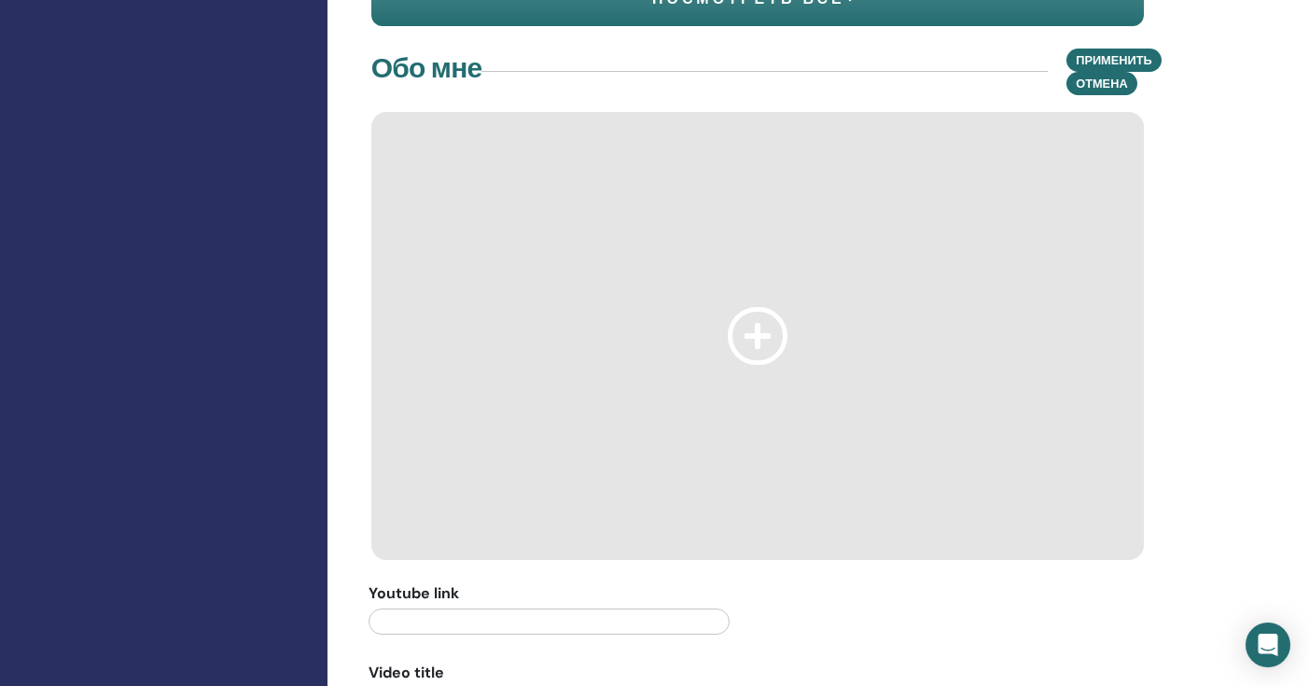
scroll to position [1921, 0]
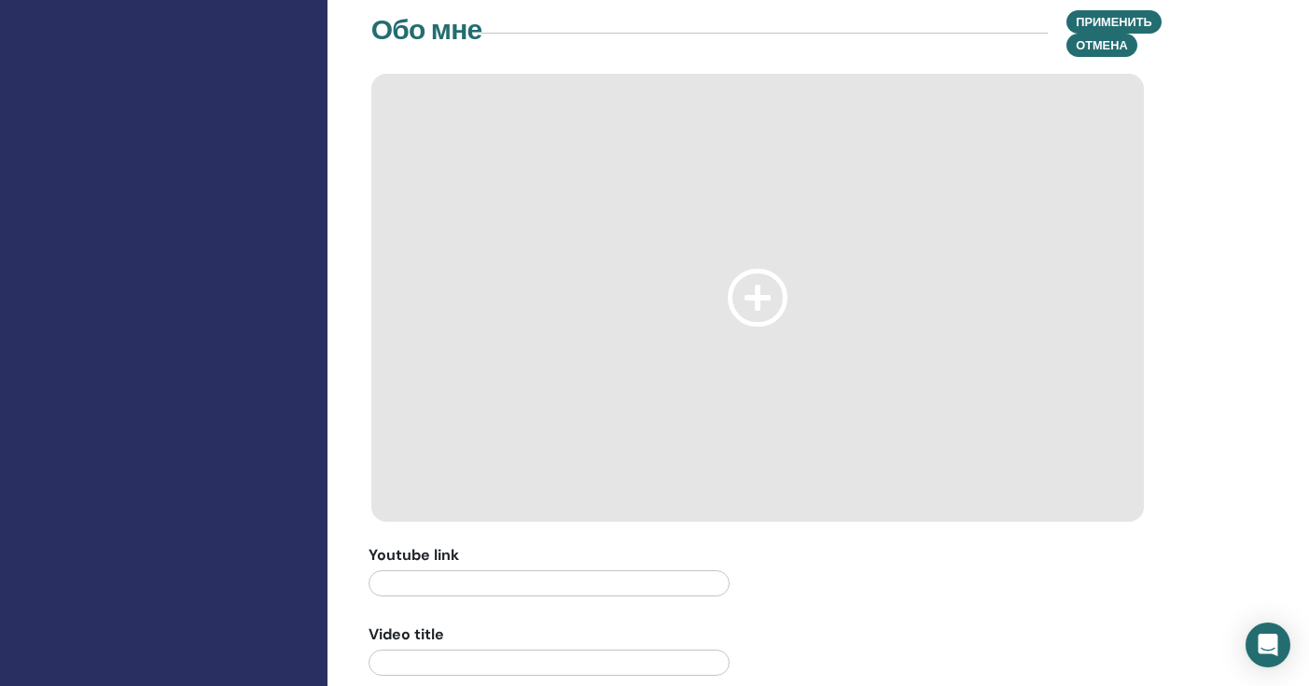
click at [667, 390] on div at bounding box center [757, 298] width 773 height 448
click at [544, 578] on input "text" at bounding box center [549, 583] width 361 height 26
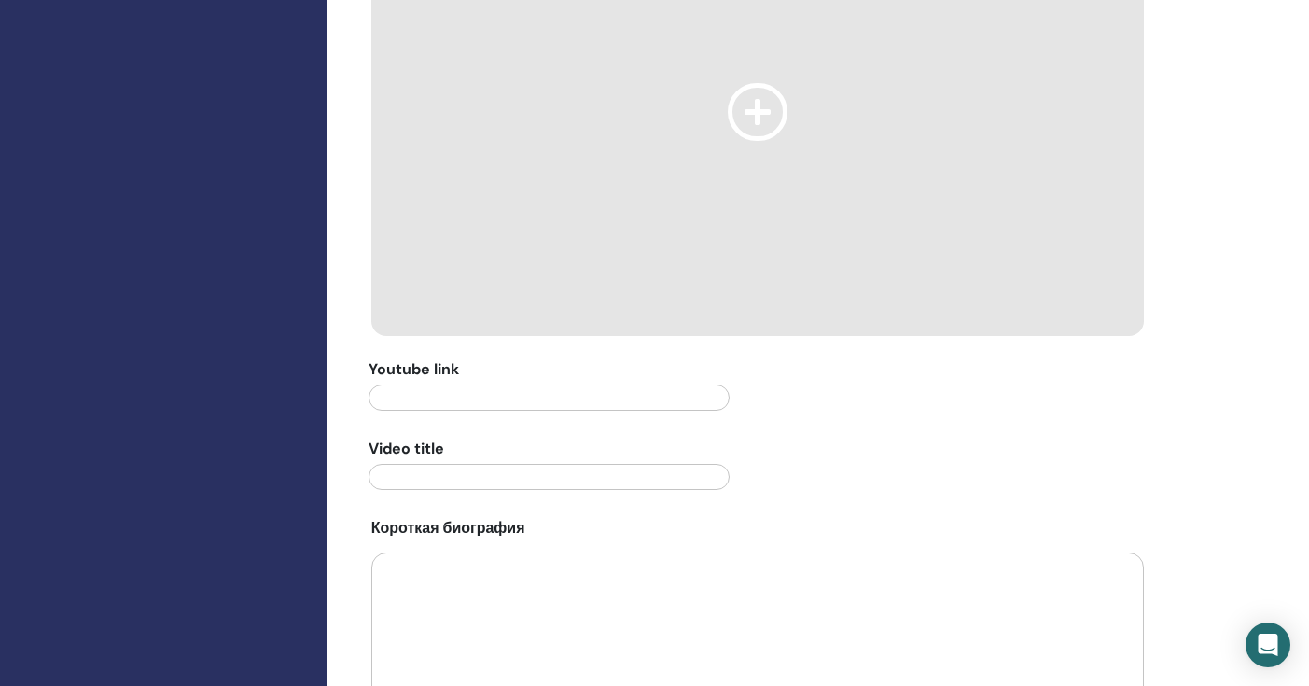
scroll to position [2132, 0]
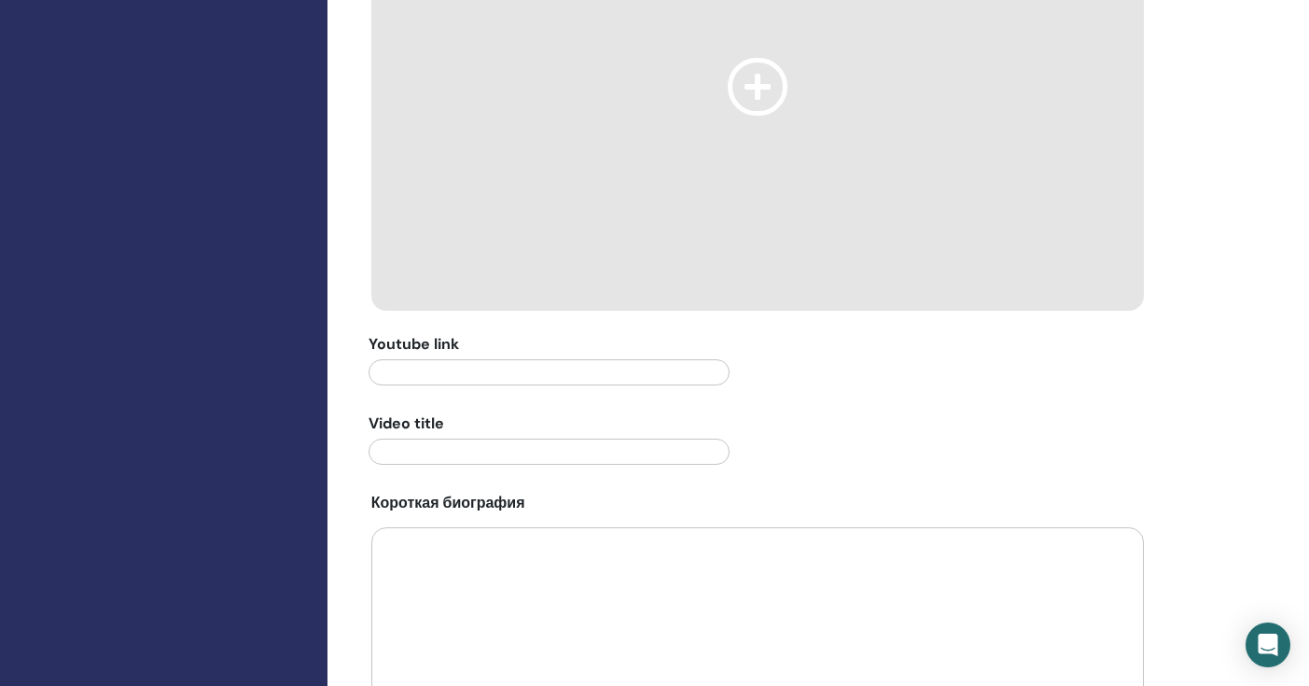
click at [567, 443] on input "text" at bounding box center [549, 452] width 361 height 26
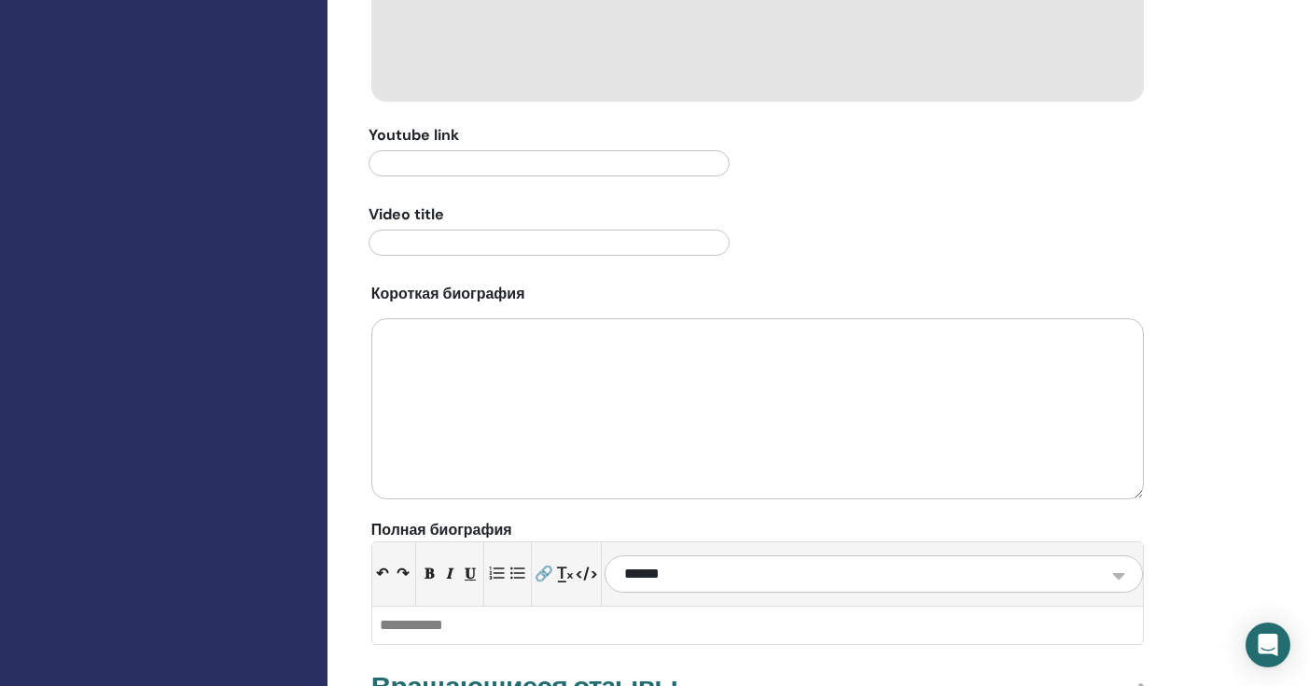
scroll to position [2342, 0]
click at [563, 367] on textarea at bounding box center [757, 407] width 773 height 181
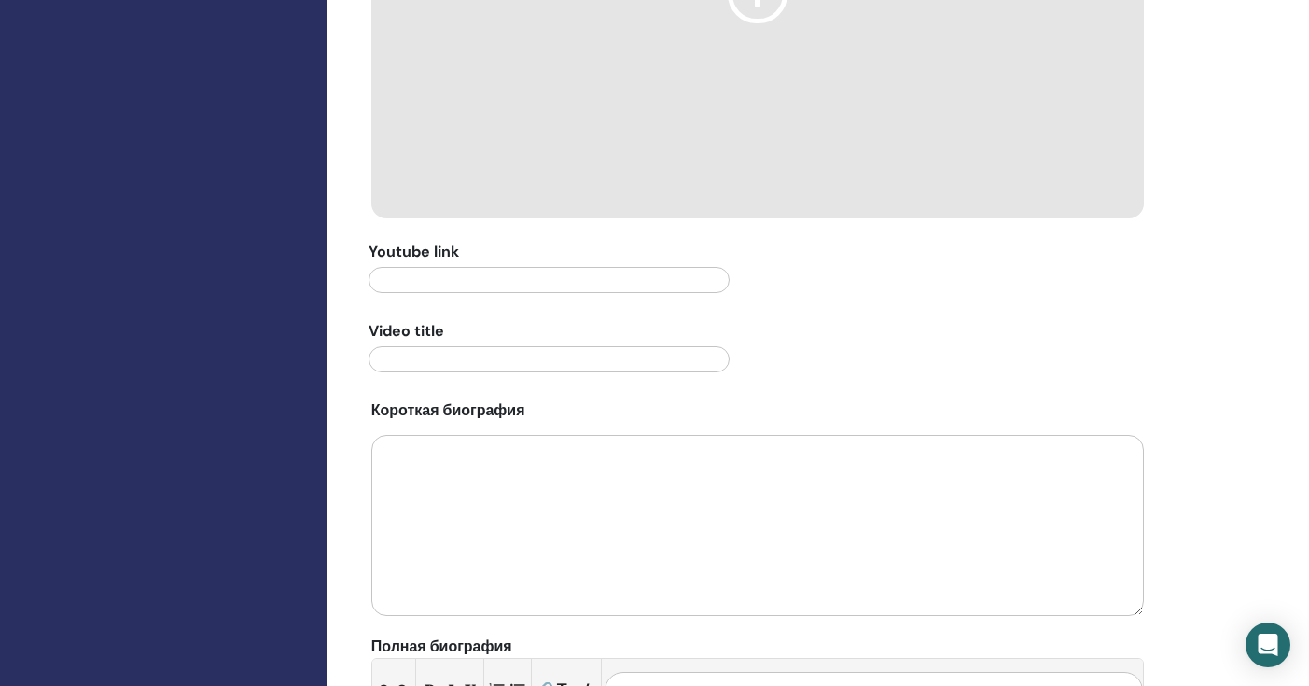
scroll to position [1867, 0]
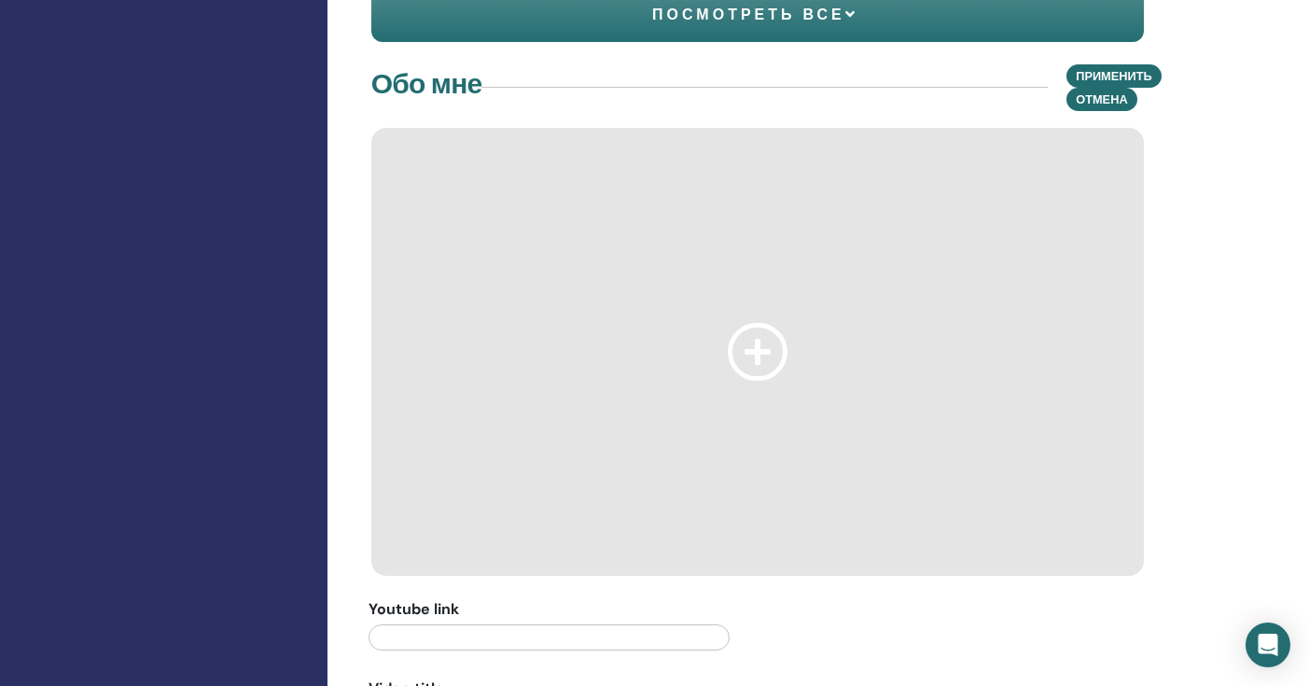
click at [765, 341] on icon at bounding box center [758, 351] width 60 height 57
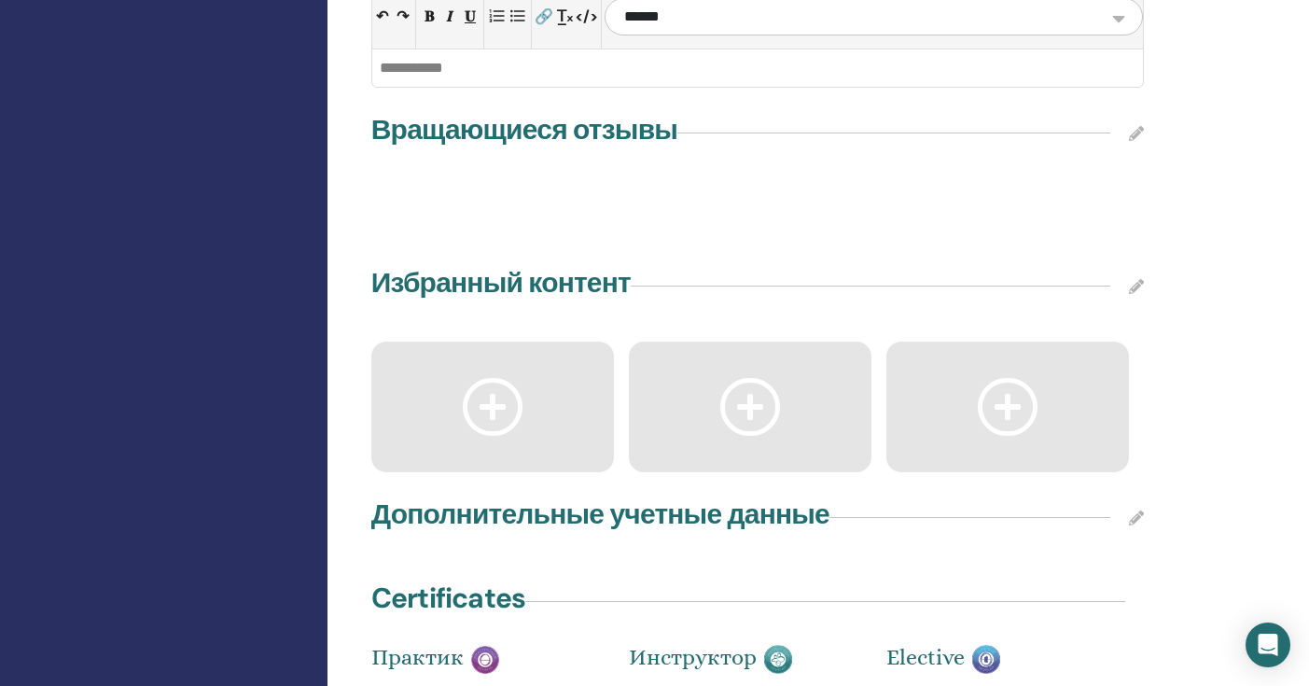
scroll to position [2857, 0]
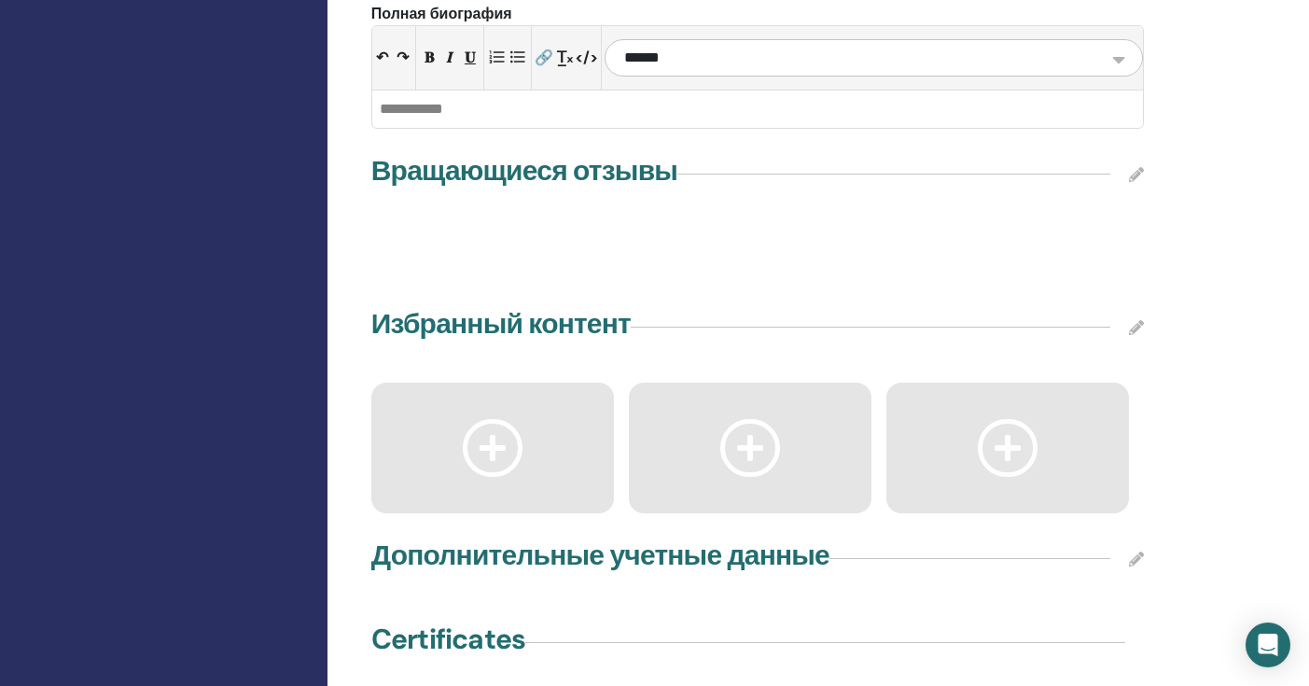
click at [1130, 172] on icon at bounding box center [1136, 174] width 15 height 15
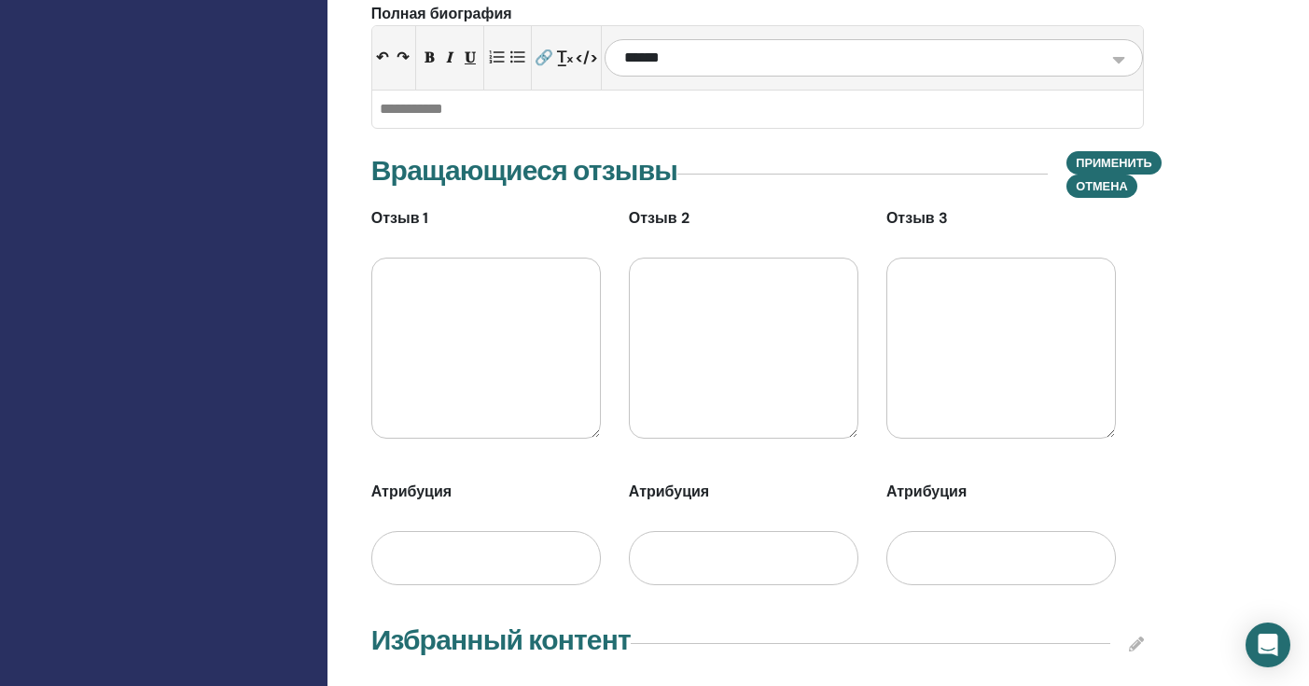
click at [476, 300] on textarea at bounding box center [486, 348] width 230 height 181
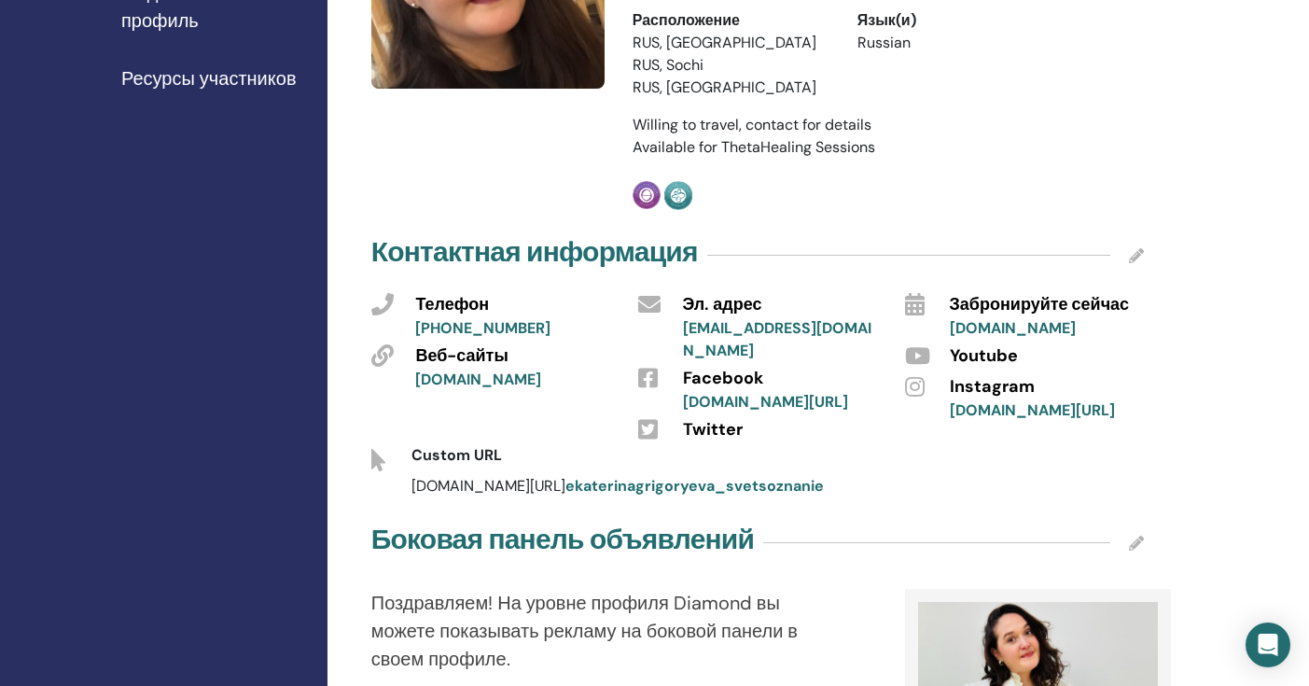
scroll to position [0, 0]
